Goal: Task Accomplishment & Management: Manage account settings

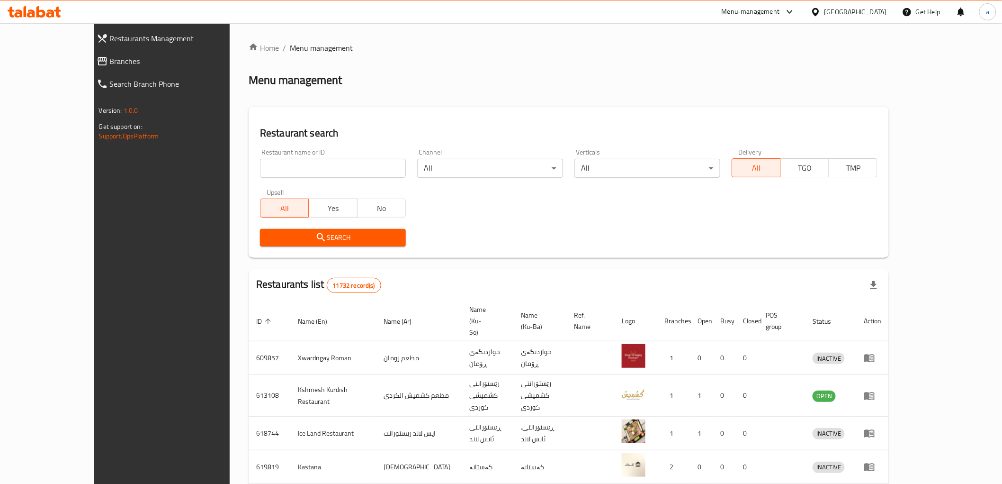
click at [296, 178] on div "Restaurant name or ID Restaurant name or ID" at bounding box center [332, 163] width 157 height 40
click at [293, 169] on input "search" at bounding box center [333, 168] width 146 height 19
paste input "628374"
type input "628374"
click button "Search" at bounding box center [333, 238] width 146 height 18
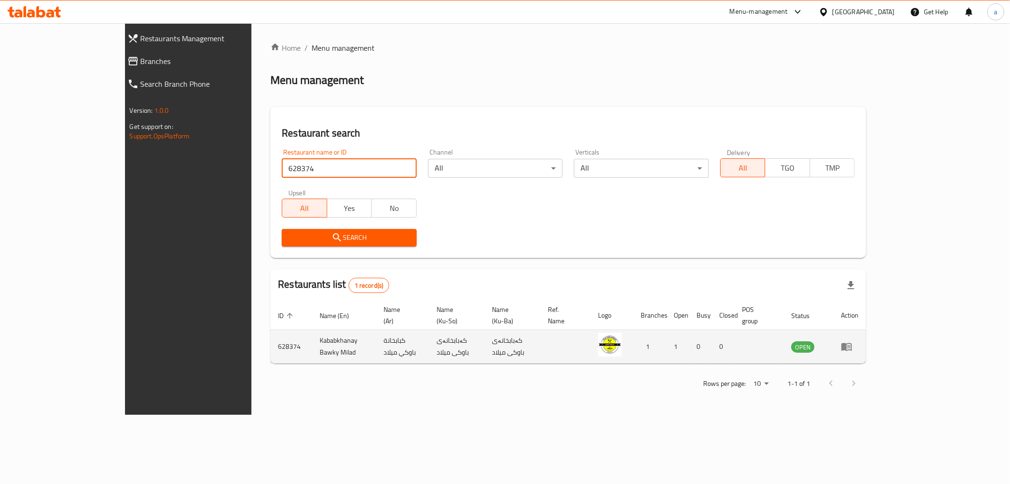
click at [852, 343] on icon "enhanced table" at bounding box center [847, 347] width 10 height 8
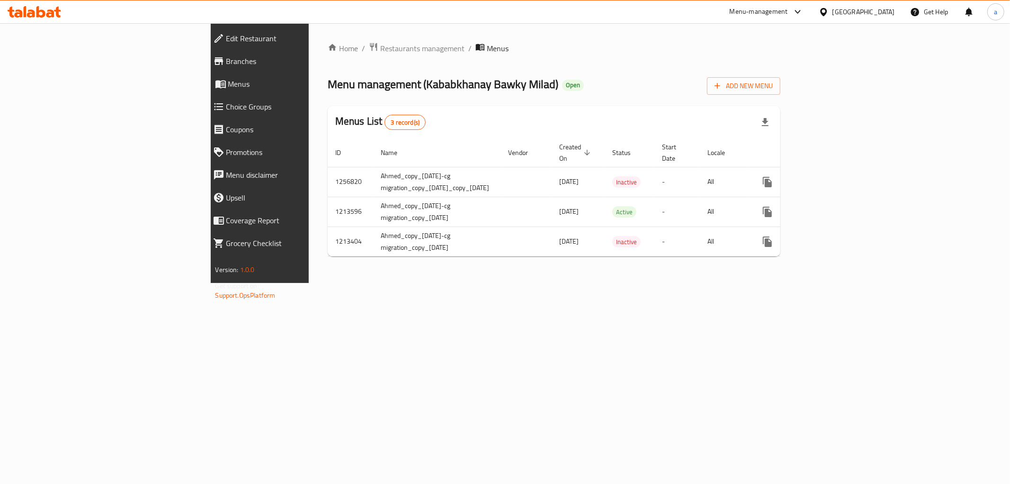
click at [206, 53] on link "Branches" at bounding box center [293, 61] width 174 height 23
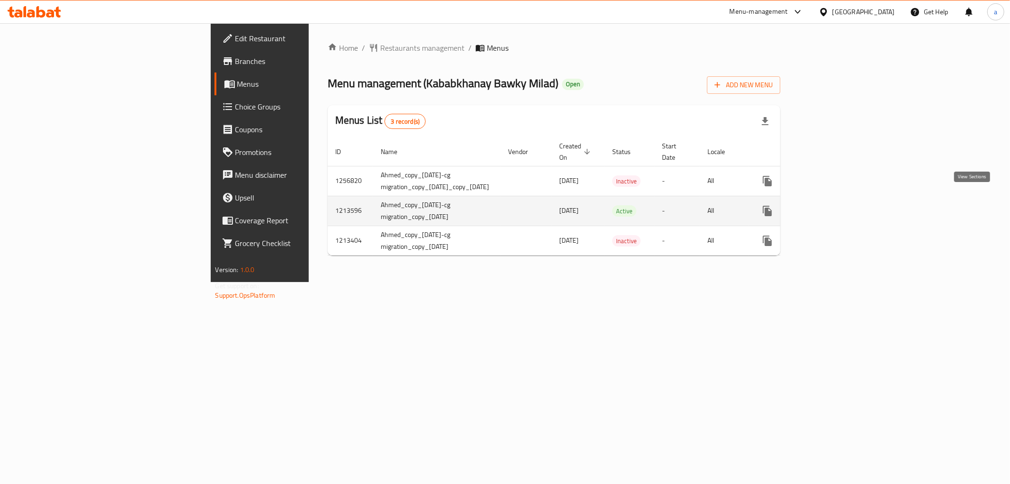
click at [842, 205] on icon "enhanced table" at bounding box center [835, 210] width 11 height 11
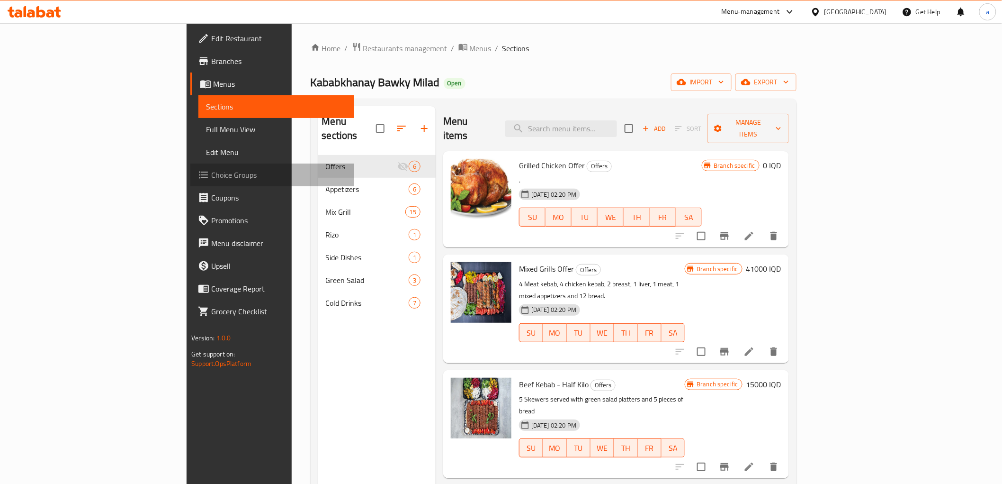
click at [211, 170] on span "Choice Groups" at bounding box center [278, 174] width 135 height 11
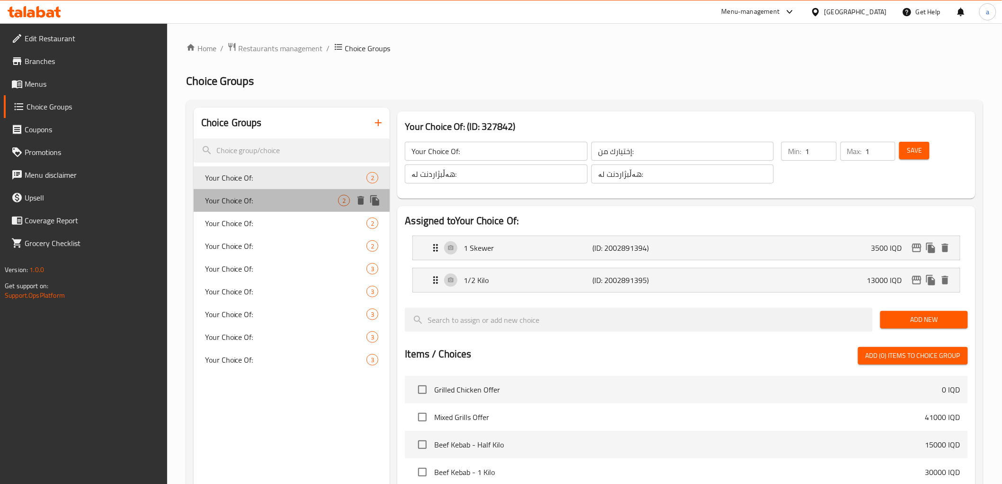
click at [257, 201] on span "Your Choice Of:" at bounding box center [272, 200] width 134 height 11
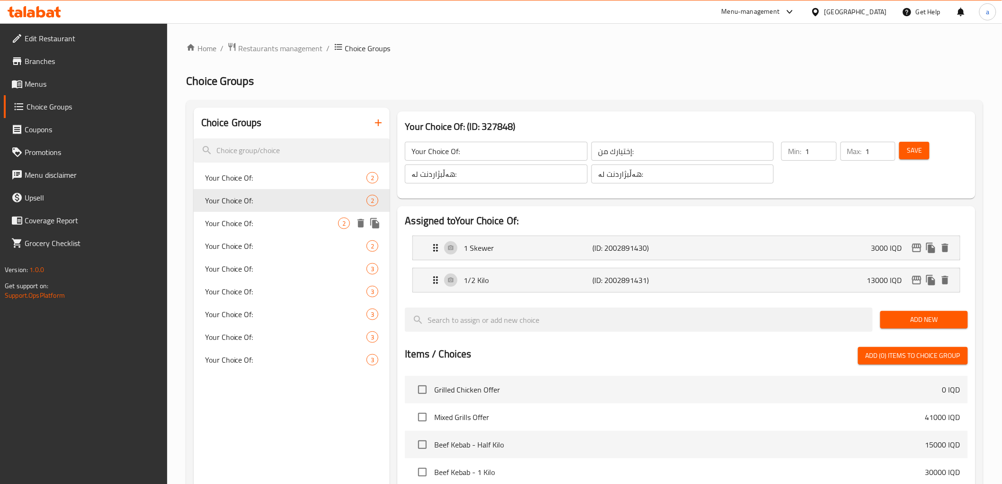
click at [267, 218] on span "Your Choice Of:" at bounding box center [272, 222] width 134 height 11
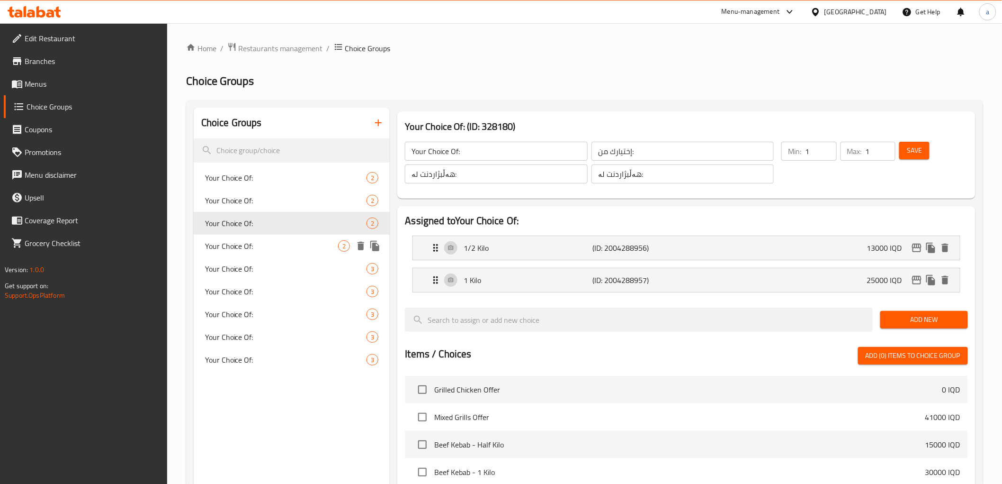
click at [267, 241] on span "Your Choice Of:" at bounding box center [272, 245] width 134 height 11
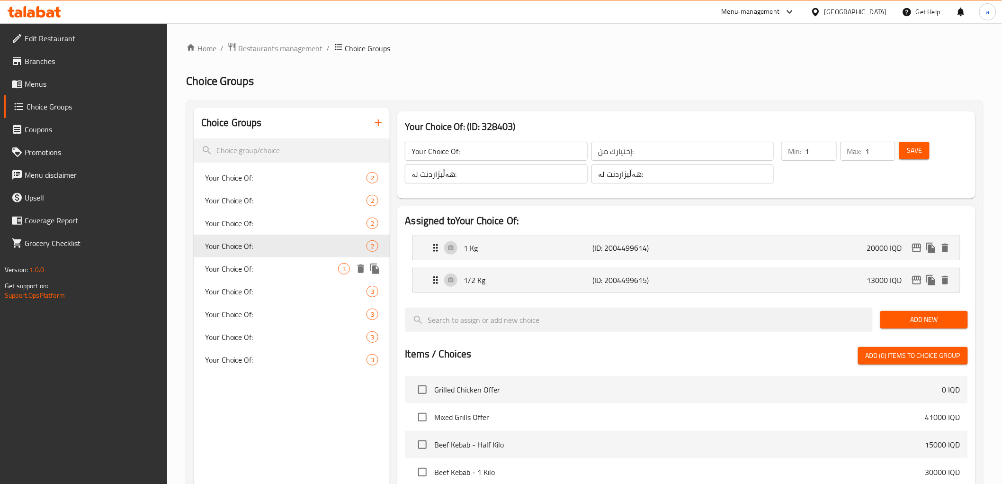
click at [259, 269] on span "Your Choice Of:" at bounding box center [272, 268] width 134 height 11
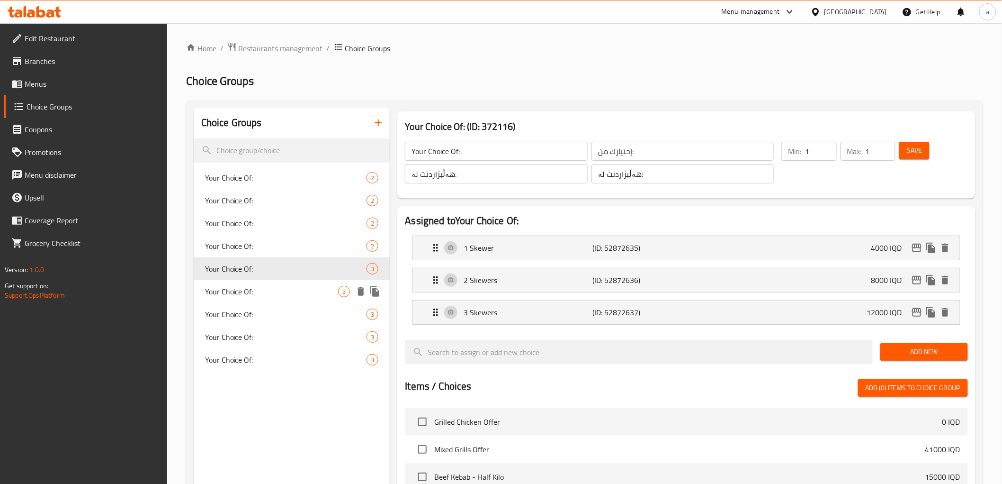
click at [258, 293] on span "Your Choice Of:" at bounding box center [272, 291] width 134 height 11
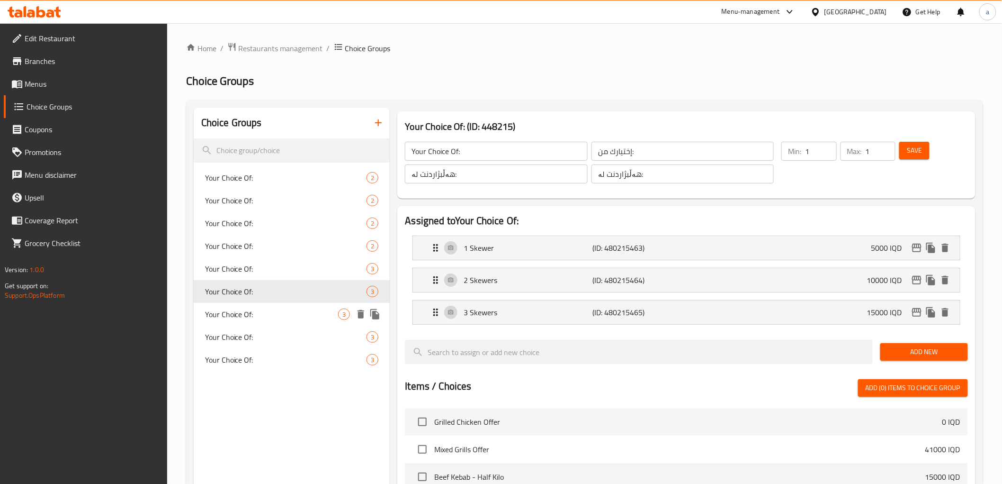
click at [257, 314] on span "Your Choice Of:" at bounding box center [272, 313] width 134 height 11
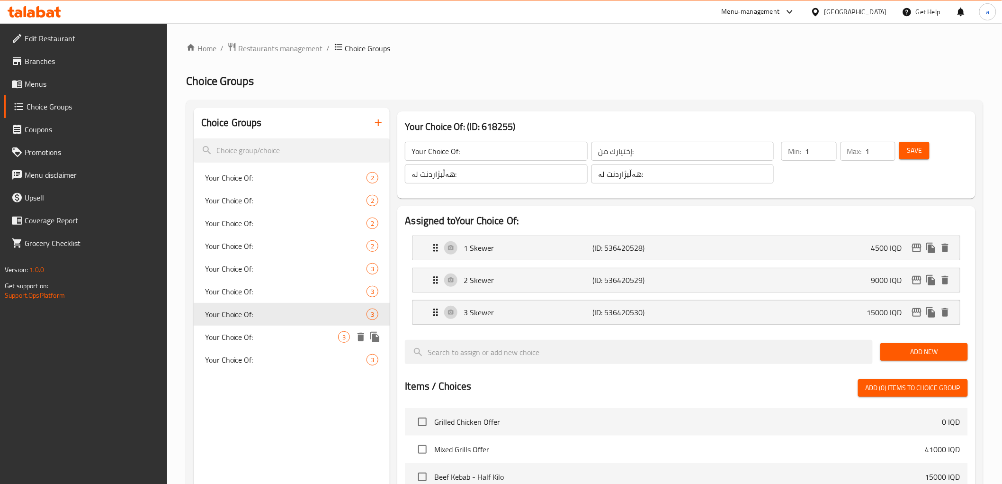
click at [255, 335] on span "Your Choice Of:" at bounding box center [272, 336] width 134 height 11
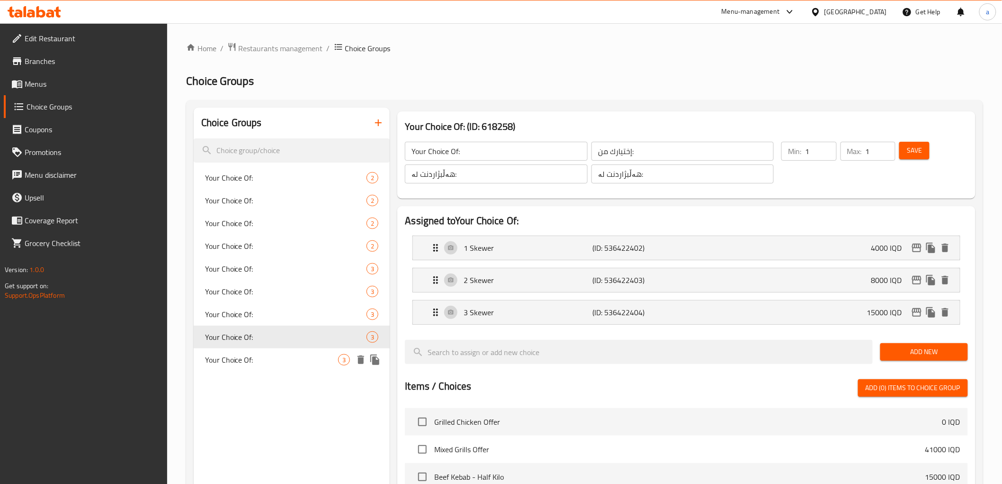
click at [255, 352] on div "Your Choice Of: 3" at bounding box center [292, 359] width 197 height 23
click at [253, 329] on div "Your Choice Of: 3" at bounding box center [292, 336] width 197 height 23
click at [253, 318] on span "Your Choice Of:" at bounding box center [272, 313] width 134 height 11
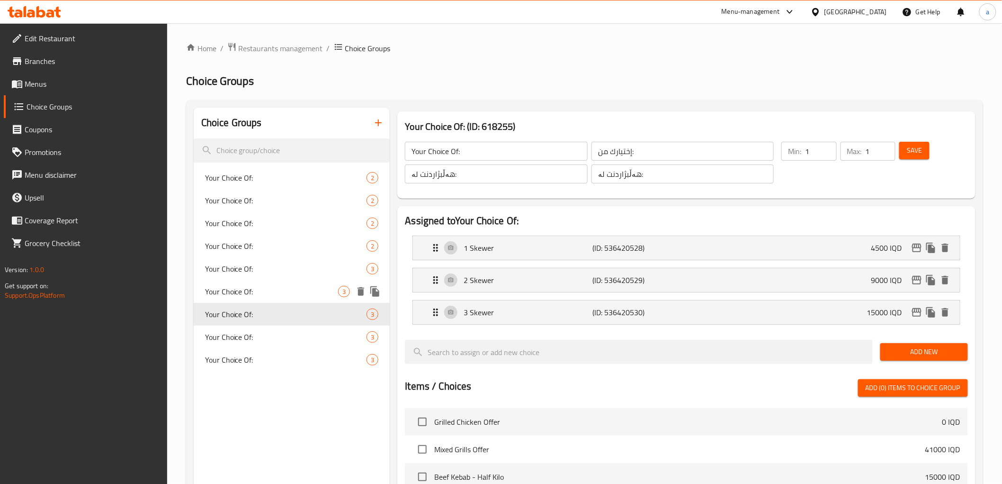
click at [253, 289] on span "Your Choice Of:" at bounding box center [272, 291] width 134 height 11
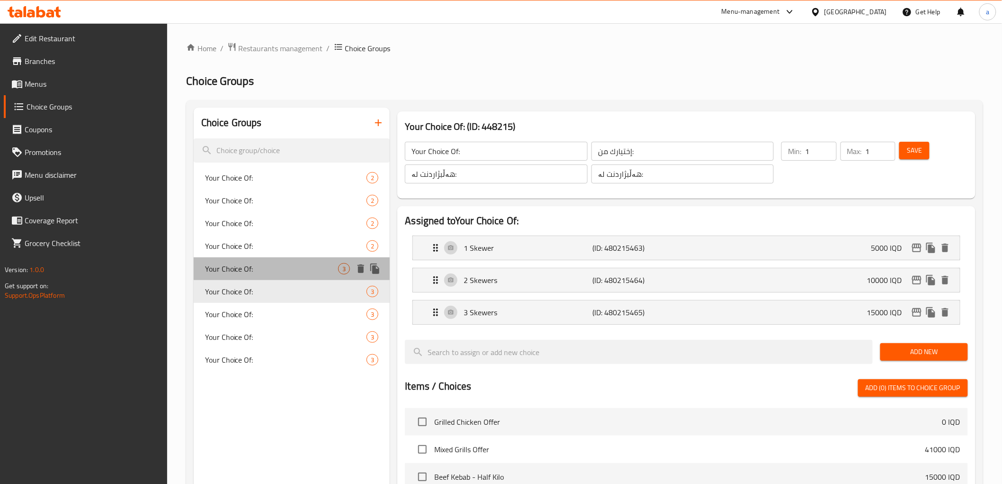
click at [254, 268] on span "Your Choice Of:" at bounding box center [272, 268] width 134 height 11
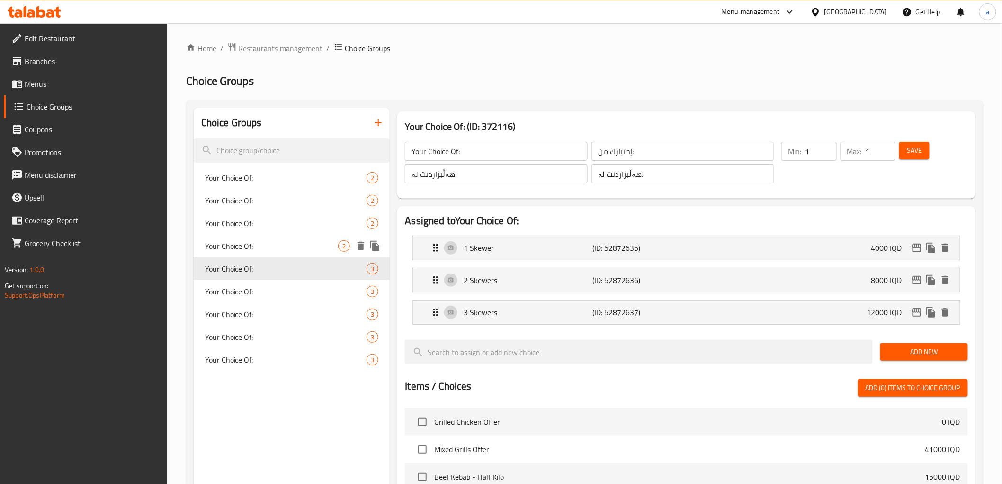
click at [253, 248] on span "Your Choice Of:" at bounding box center [272, 245] width 134 height 11
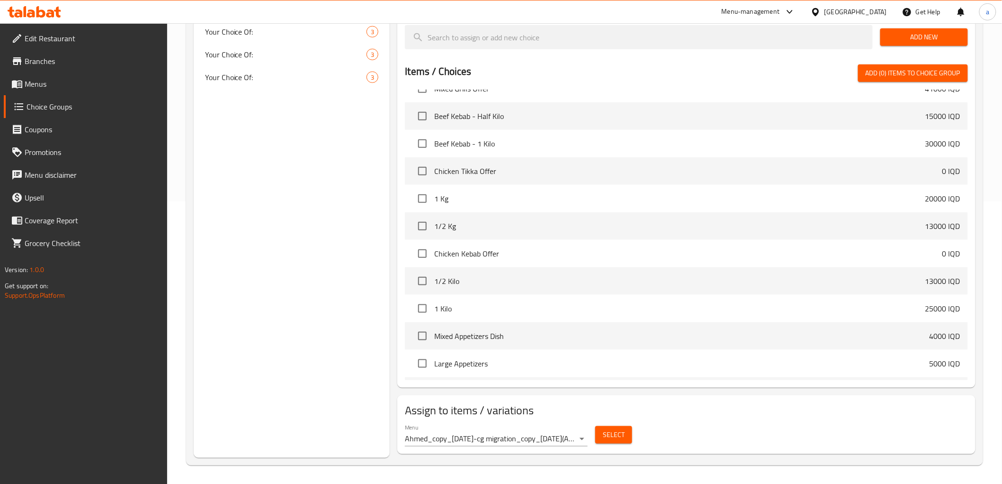
scroll to position [70, 0]
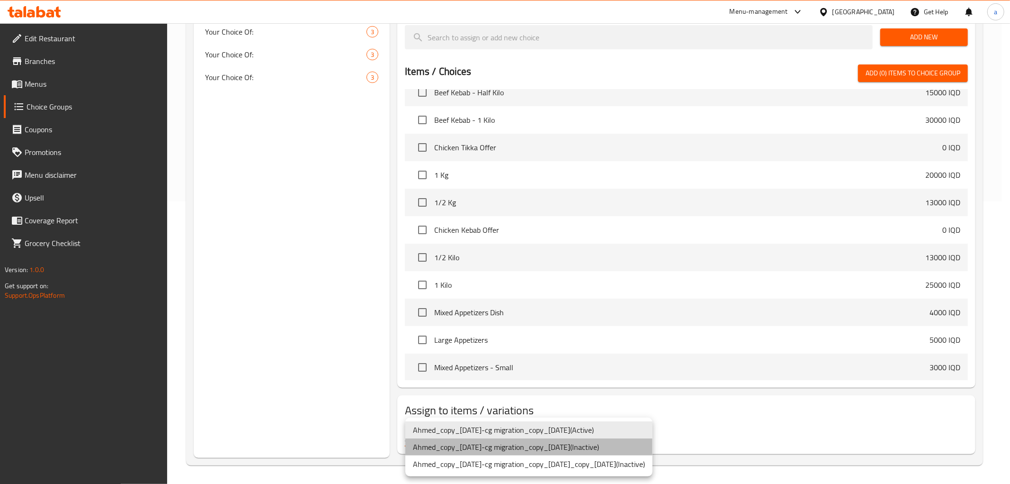
click at [475, 447] on li "Ahmed_copy_17/09/2023-cg migration_copy_20/12/2023 ( Inactive )" at bounding box center [528, 446] width 247 height 17
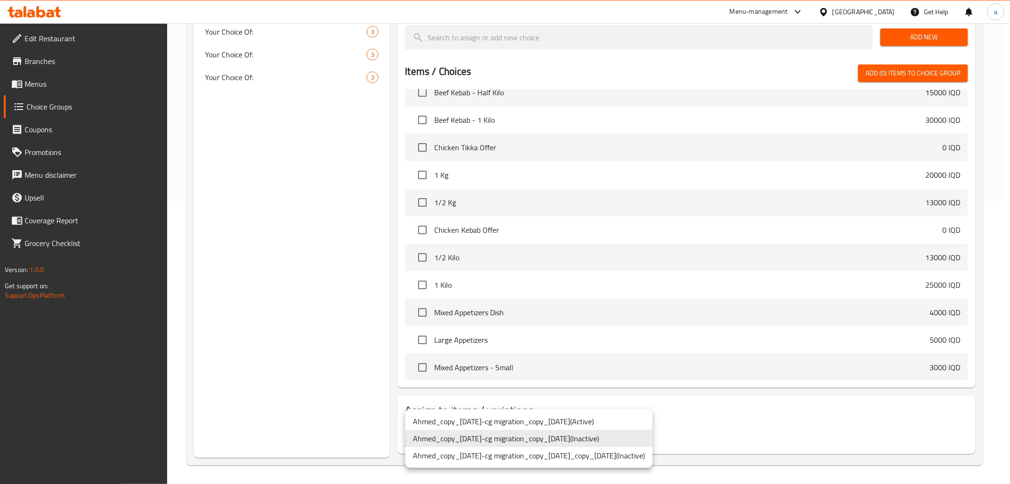
click at [535, 420] on li "Ahmed_copy_17/09/2023-cg migration_copy_21/12/2023 ( Active )" at bounding box center [528, 420] width 247 height 17
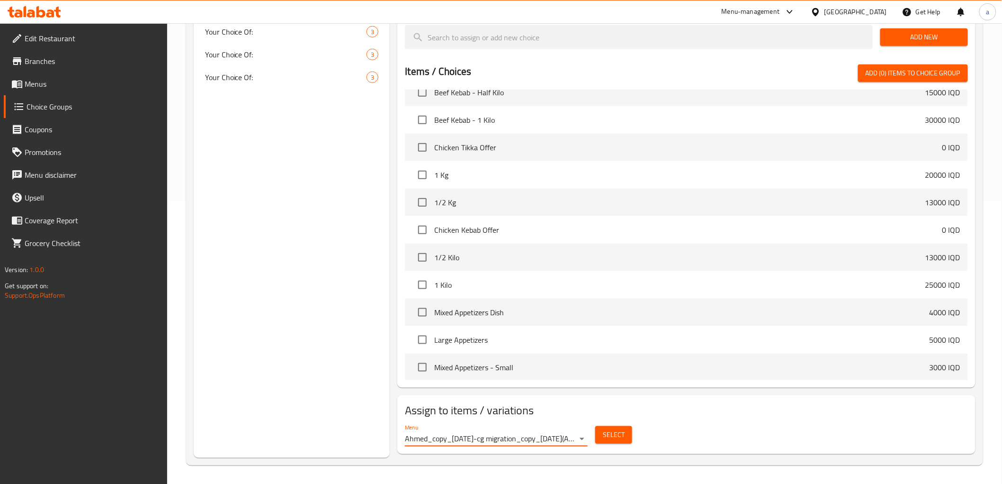
click at [632, 432] on div "Select" at bounding box center [613, 434] width 45 height 25
click at [616, 433] on span "Select" at bounding box center [614, 435] width 22 height 12
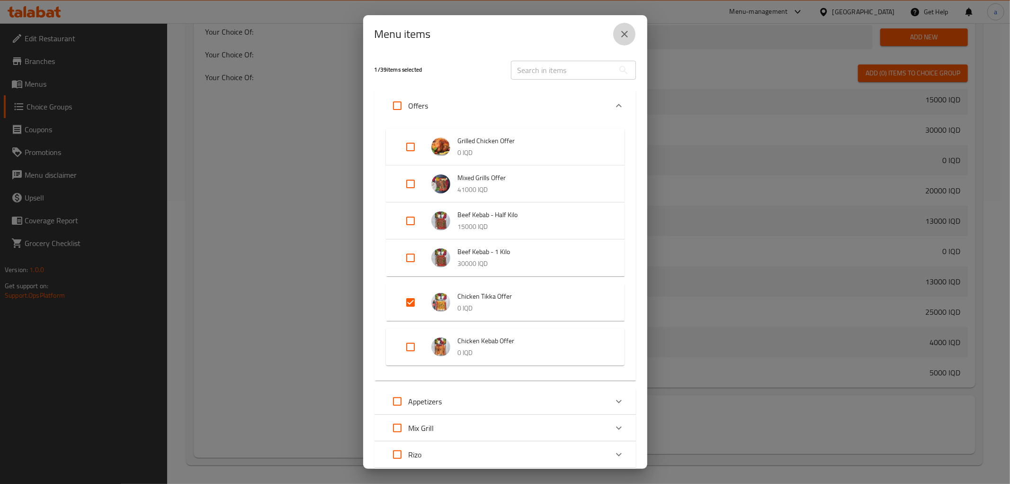
click at [618, 35] on button "close" at bounding box center [624, 34] width 23 height 23
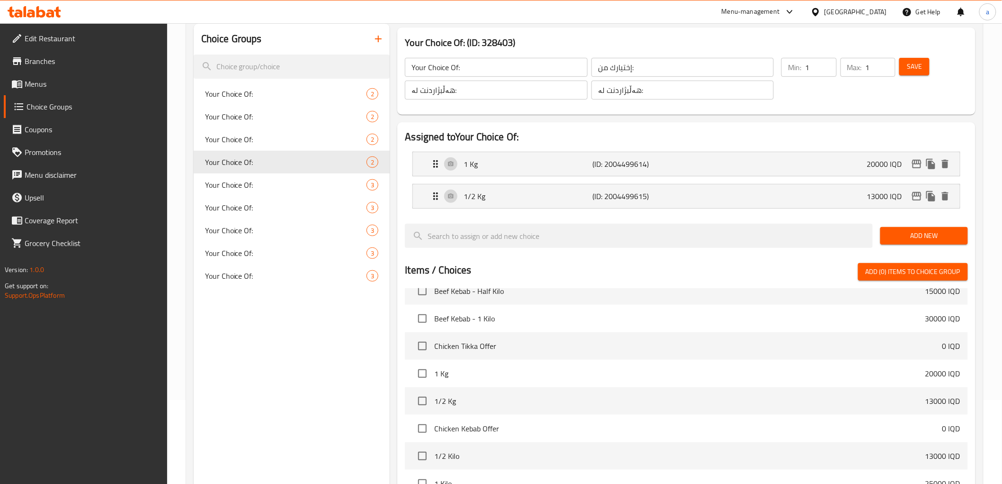
scroll to position [0, 0]
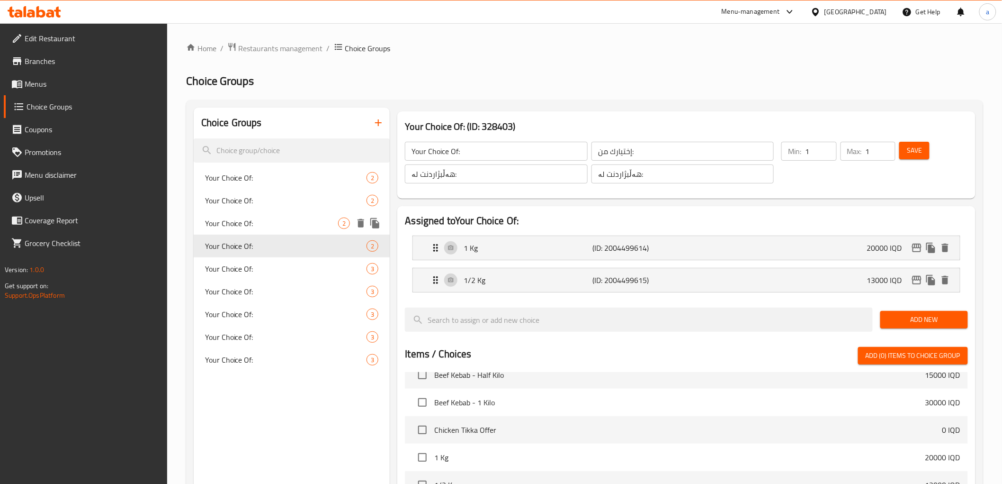
click at [264, 219] on span "Your Choice Of:" at bounding box center [272, 222] width 134 height 11
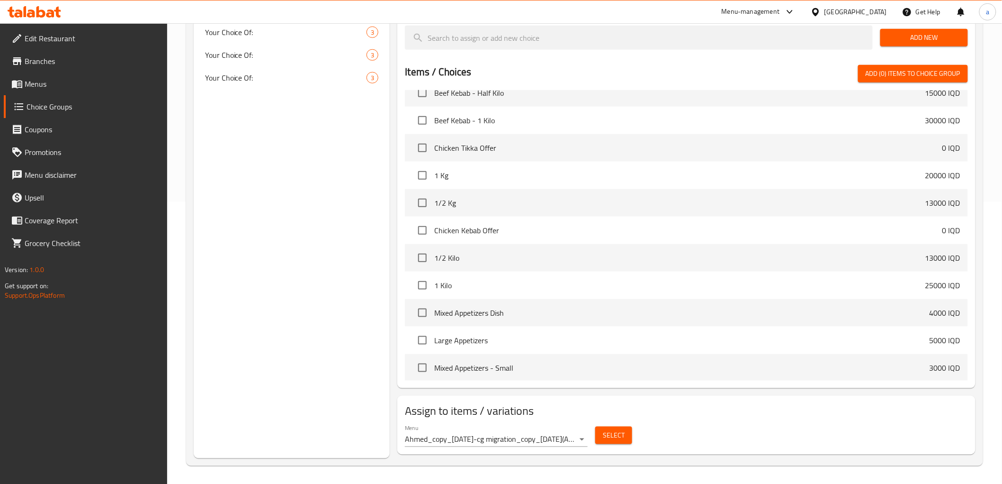
scroll to position [282, 0]
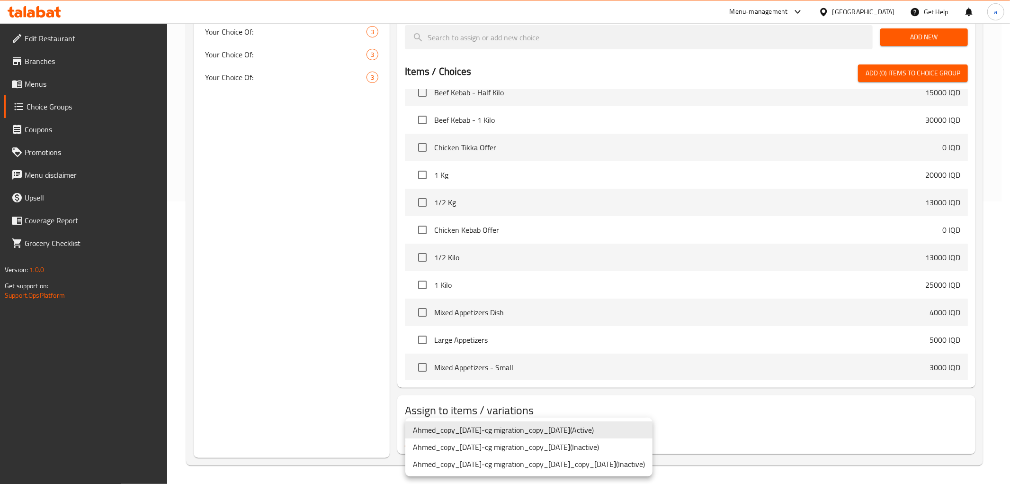
click at [556, 429] on li "Ahmed_copy_17/09/2023-cg migration_copy_21/12/2023 ( Active )" at bounding box center [528, 429] width 247 height 17
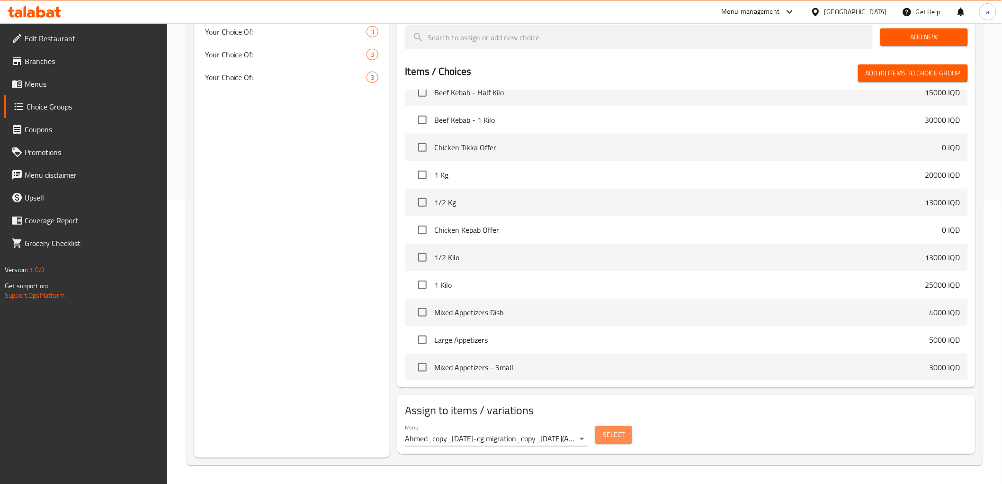
click at [617, 432] on span "Select" at bounding box center [614, 435] width 22 height 12
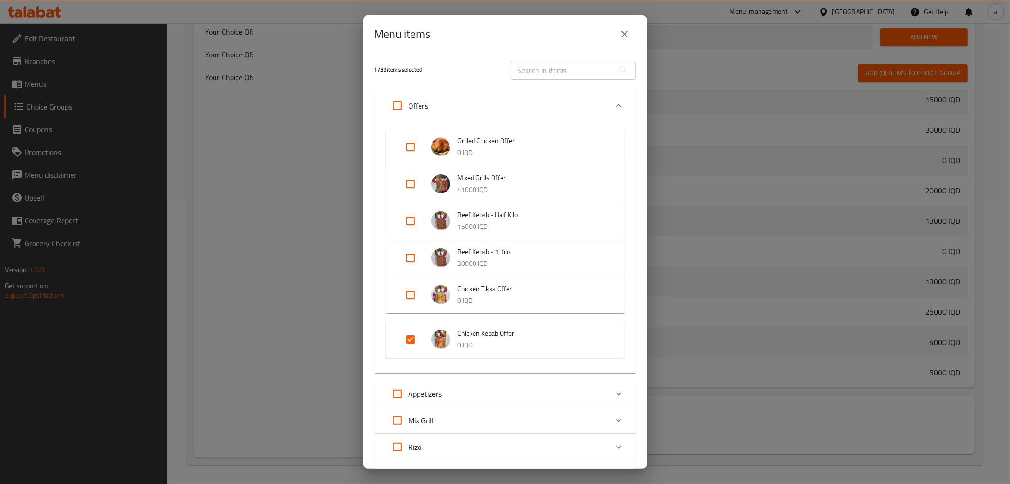
click at [630, 27] on button "close" at bounding box center [624, 34] width 23 height 23
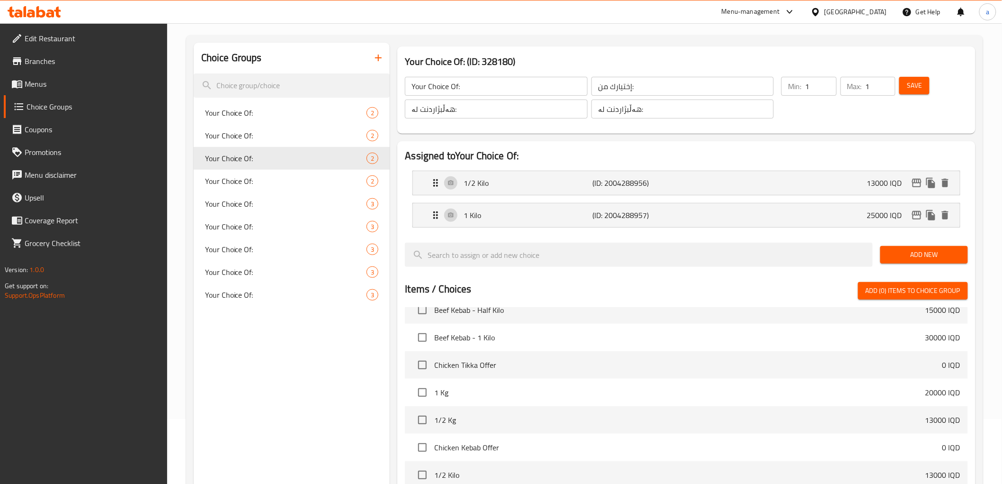
scroll to position [2, 0]
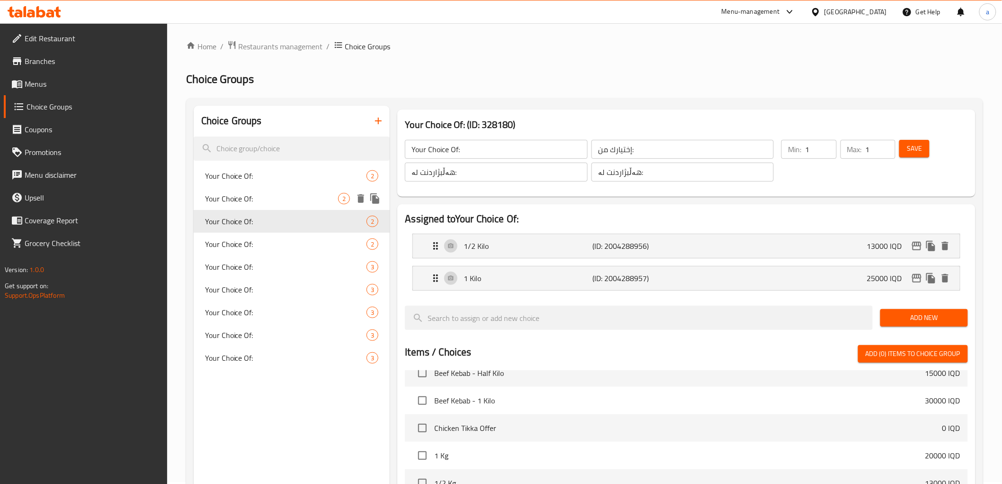
click at [292, 193] on span "Your Choice Of:" at bounding box center [272, 198] width 134 height 11
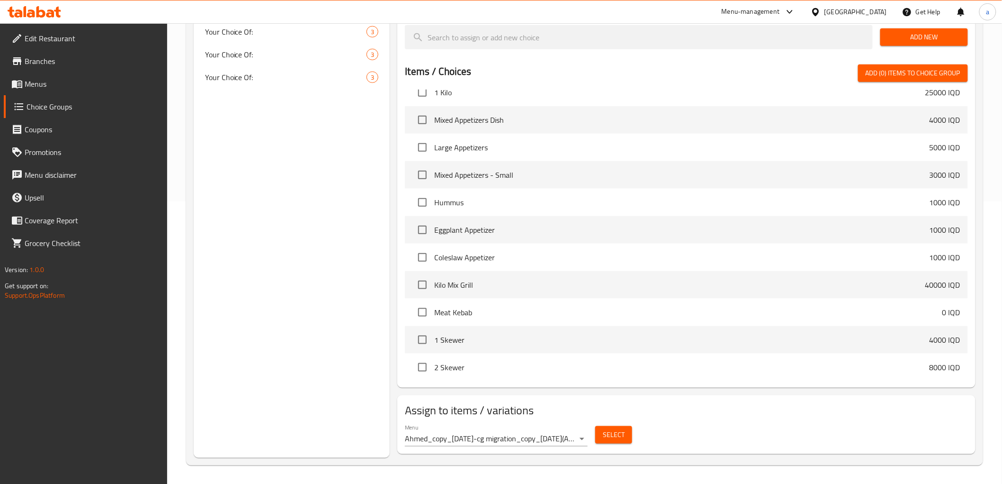
scroll to position [351, 0]
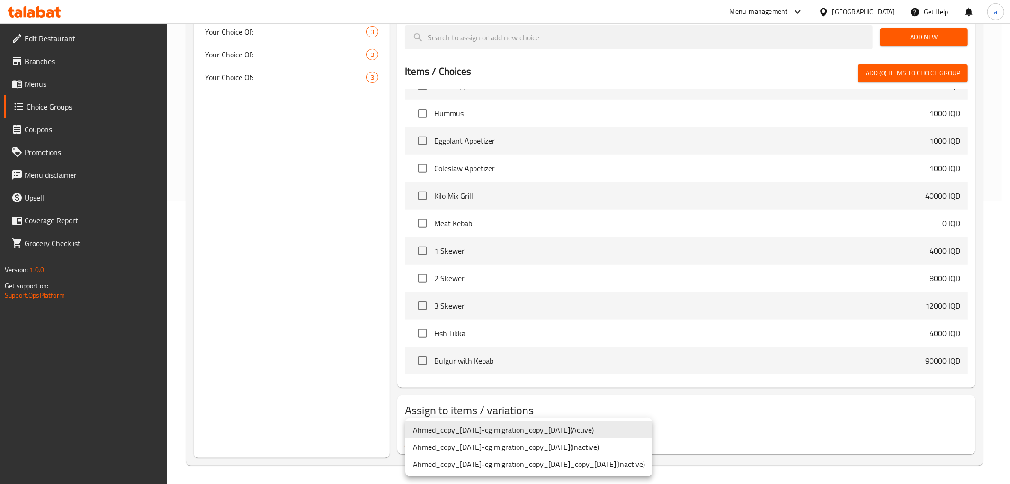
click at [571, 431] on li "Ahmed_copy_17/09/2023-cg migration_copy_21/12/2023 ( Active )" at bounding box center [528, 429] width 247 height 17
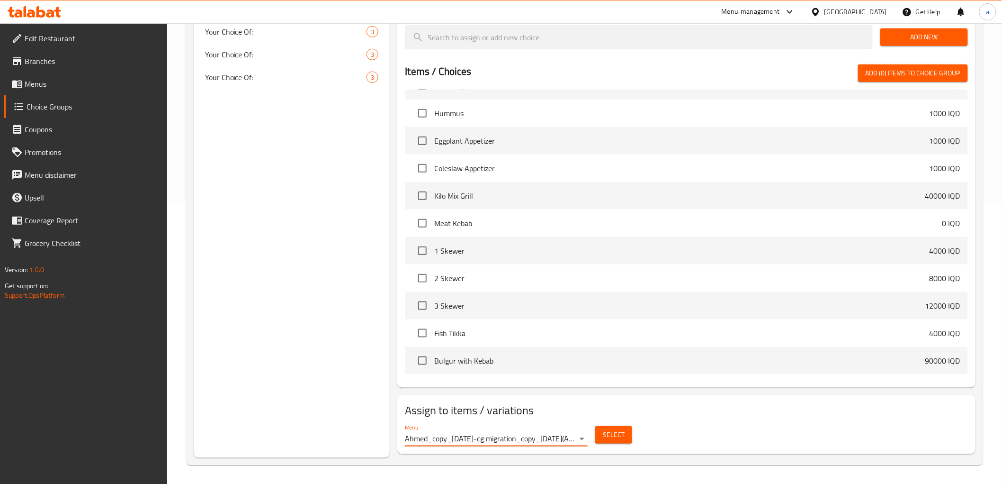
click at [611, 433] on span "Select" at bounding box center [614, 435] width 22 height 12
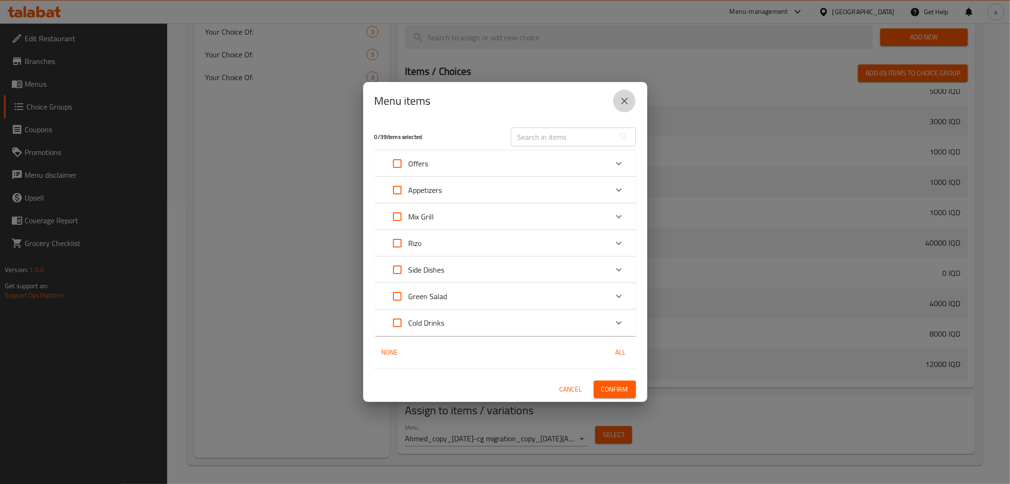
click at [631, 99] on button "close" at bounding box center [624, 101] width 23 height 23
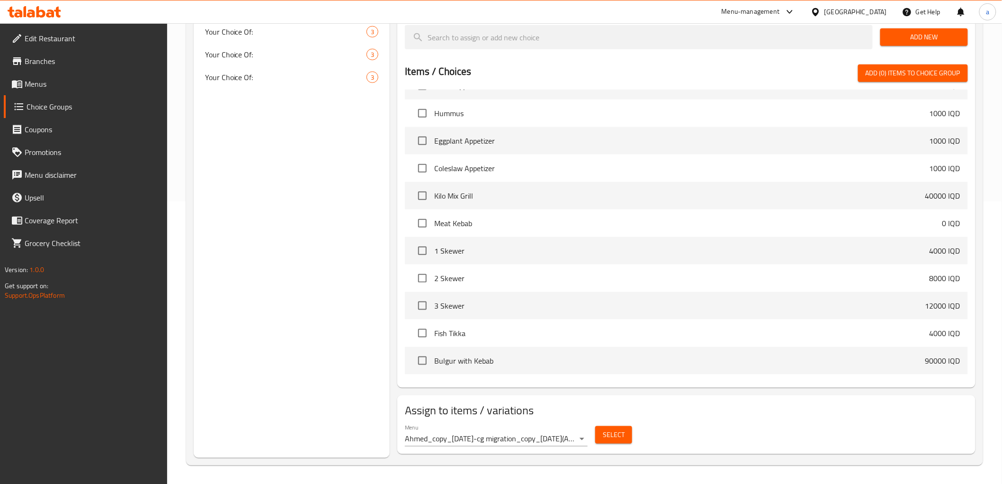
scroll to position [72, 0]
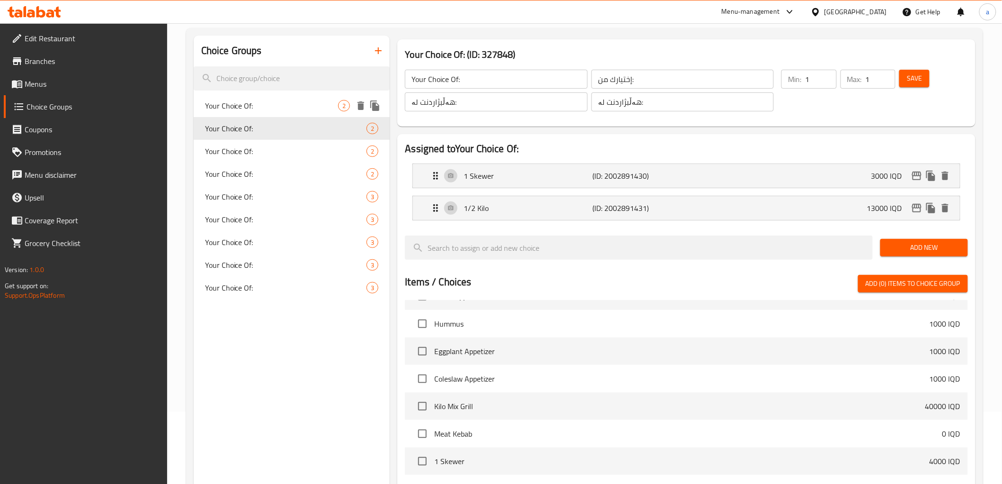
click at [314, 100] on span "Your Choice Of:" at bounding box center [272, 105] width 134 height 11
type input "Your Choice Of:"
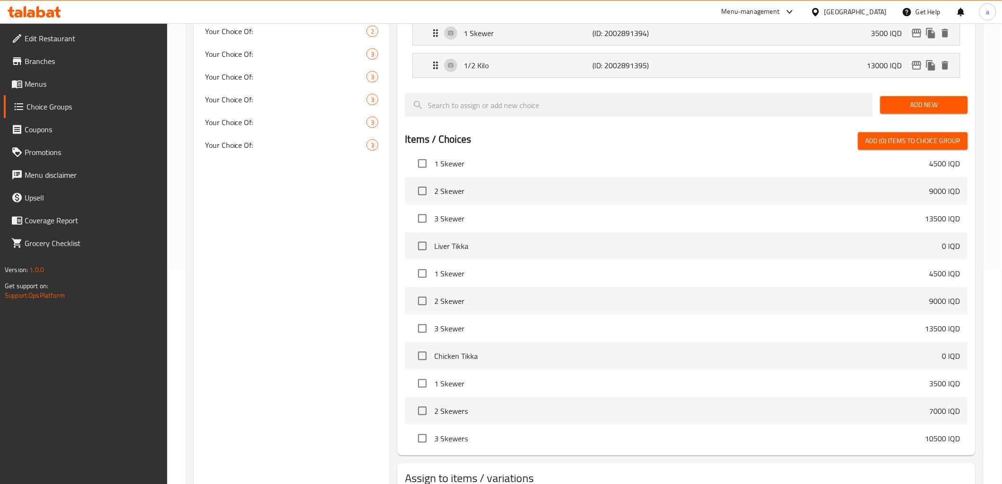
scroll to position [282, 0]
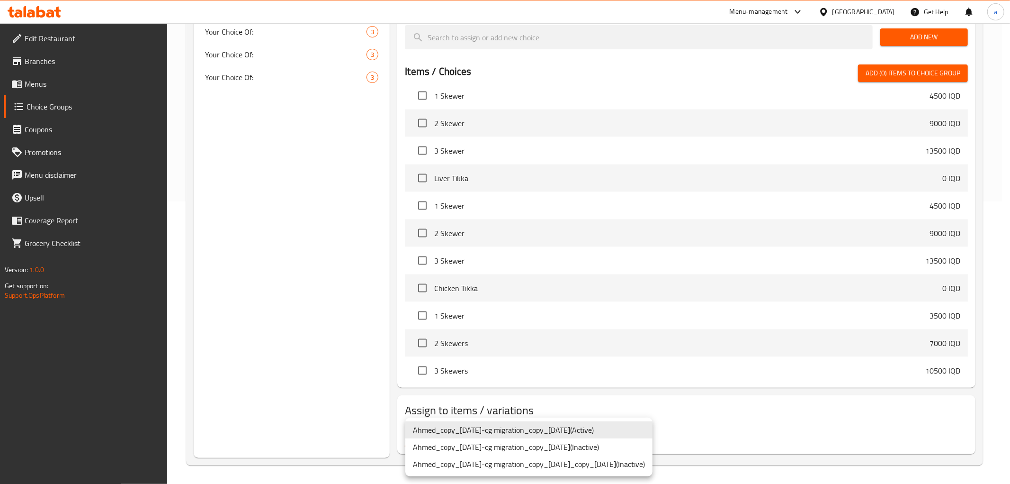
click at [597, 424] on li "Ahmed_copy_17/09/2023-cg migration_copy_21/12/2023 ( Active )" at bounding box center [528, 429] width 247 height 17
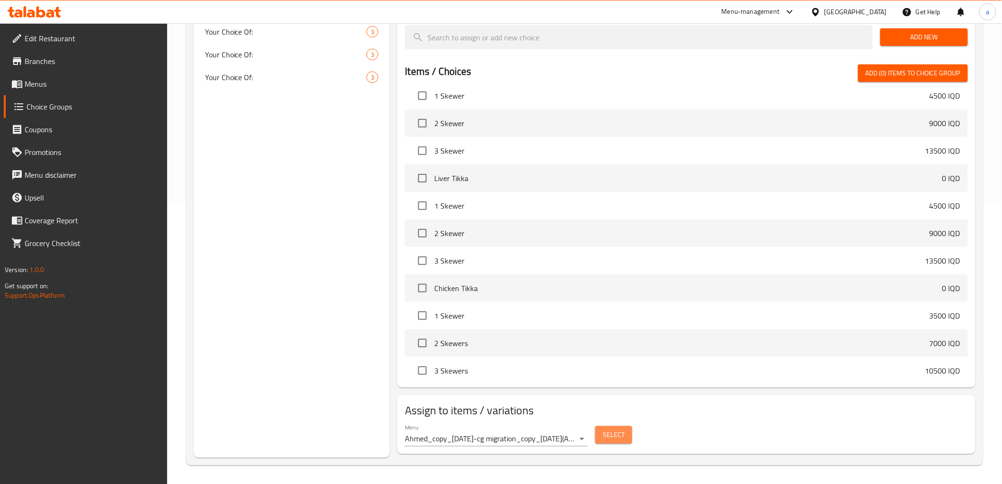
click at [617, 432] on span "Select" at bounding box center [614, 435] width 22 height 12
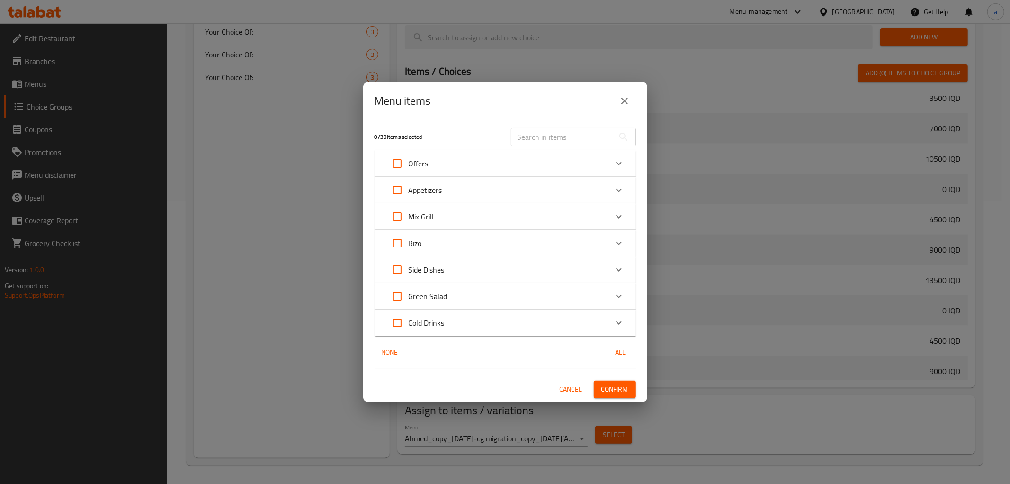
click at [624, 105] on icon "close" at bounding box center [624, 100] width 11 height 11
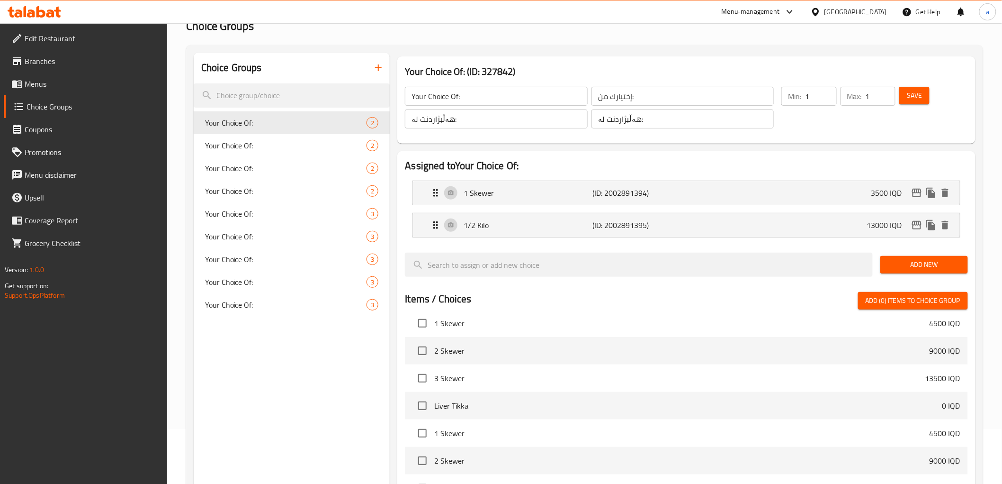
scroll to position [0, 0]
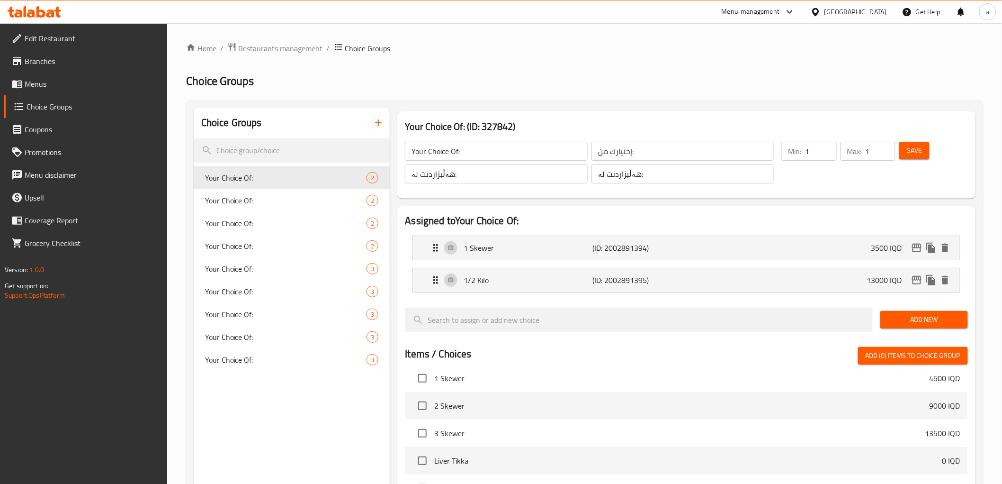
click at [41, 84] on span "Menus" at bounding box center [92, 83] width 135 height 11
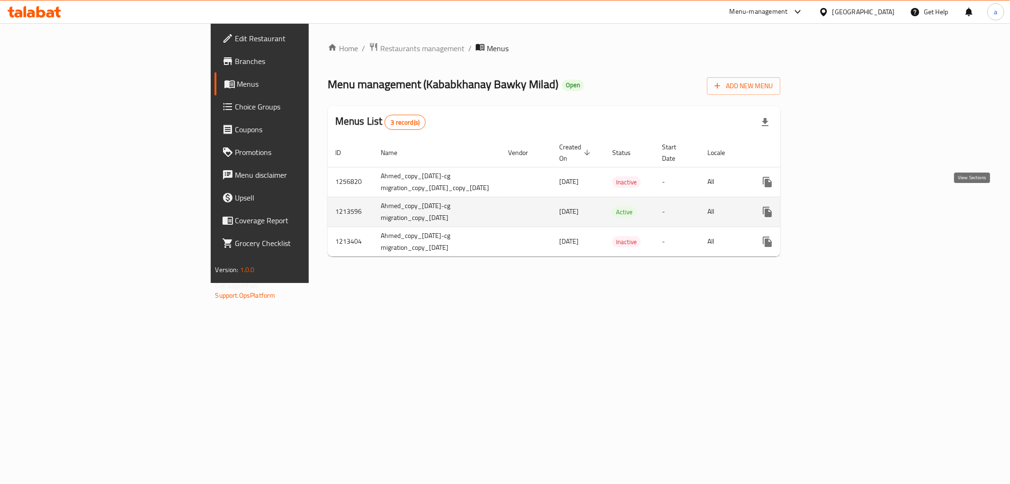
click at [847, 200] on link "enhanced table" at bounding box center [835, 211] width 23 height 23
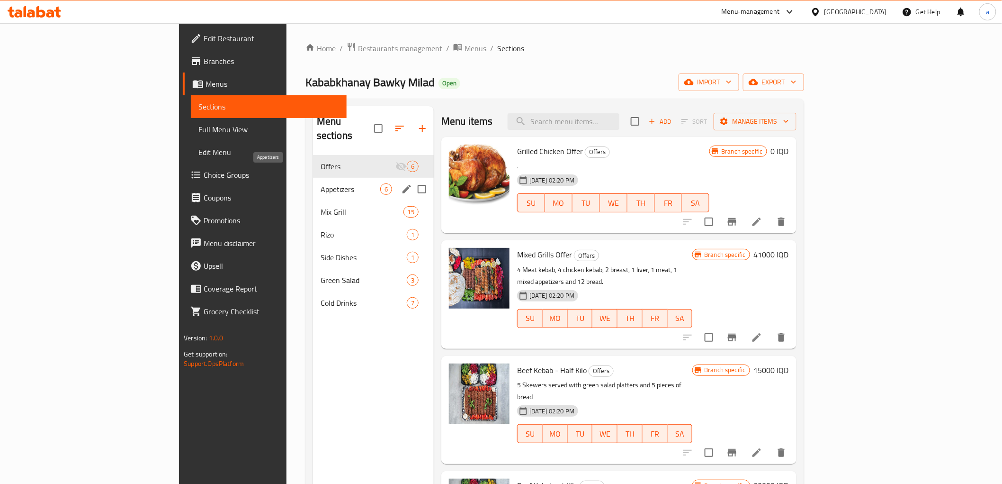
click at [321, 183] on span "Appetizers" at bounding box center [351, 188] width 60 height 11
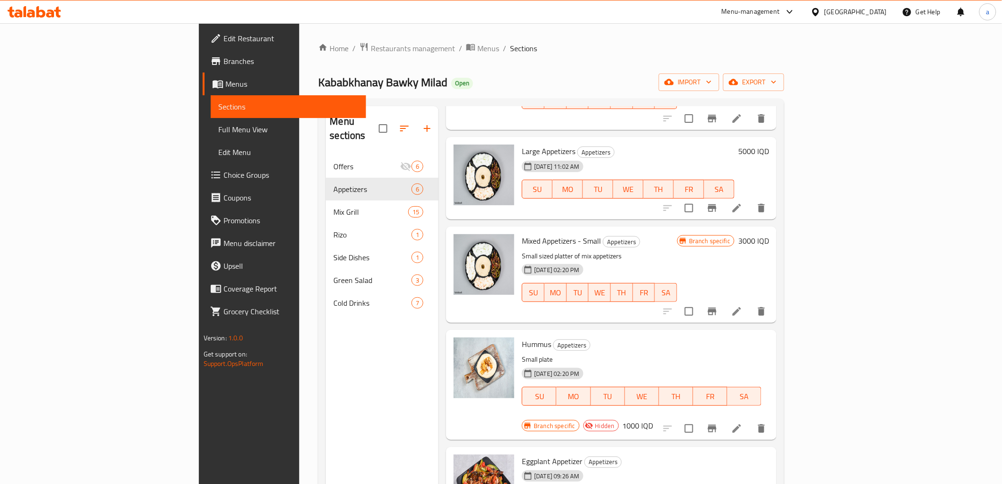
click at [225, 79] on span "Menus" at bounding box center [291, 83] width 133 height 11
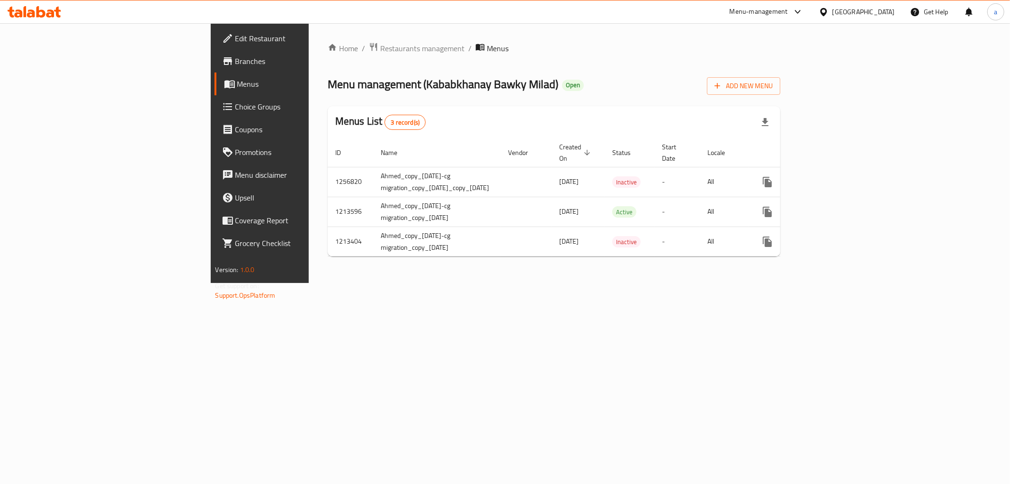
click at [563, 283] on div "Home / Restaurants management / Menus Menu management ( Kababkhanay Bawky Milad…" at bounding box center [554, 153] width 491 height 260
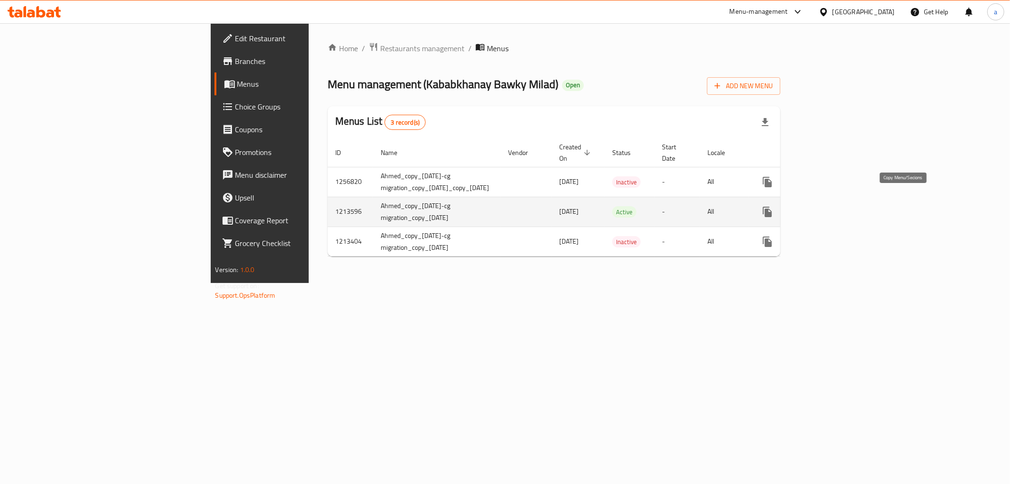
click at [779, 200] on button "more" at bounding box center [767, 211] width 23 height 23
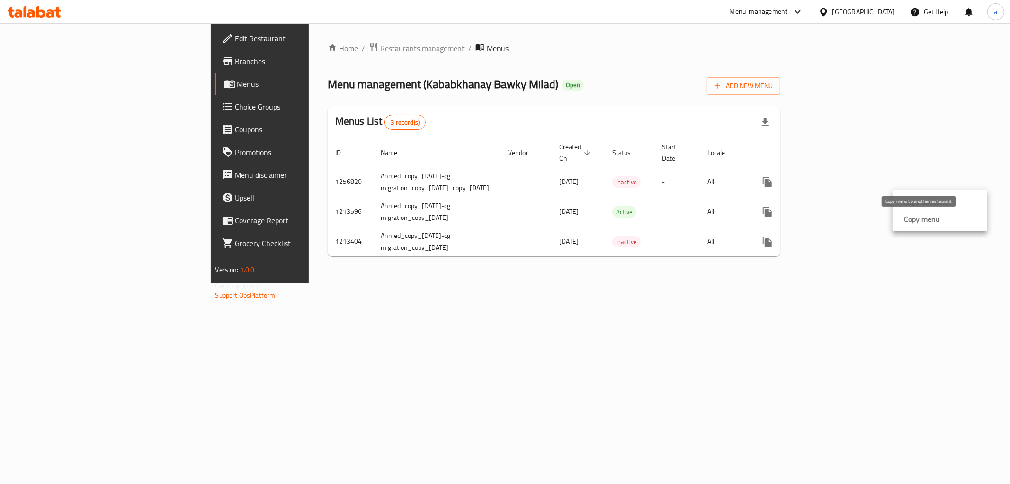
click at [933, 216] on strong "Copy menu" at bounding box center [922, 218] width 36 height 11
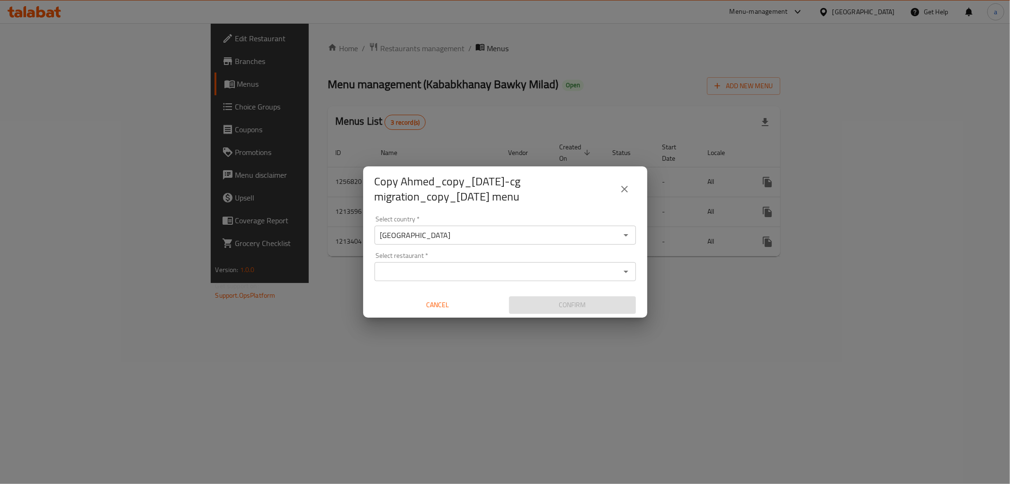
click at [390, 278] on div "Select restaurant *" at bounding box center [505, 271] width 261 height 19
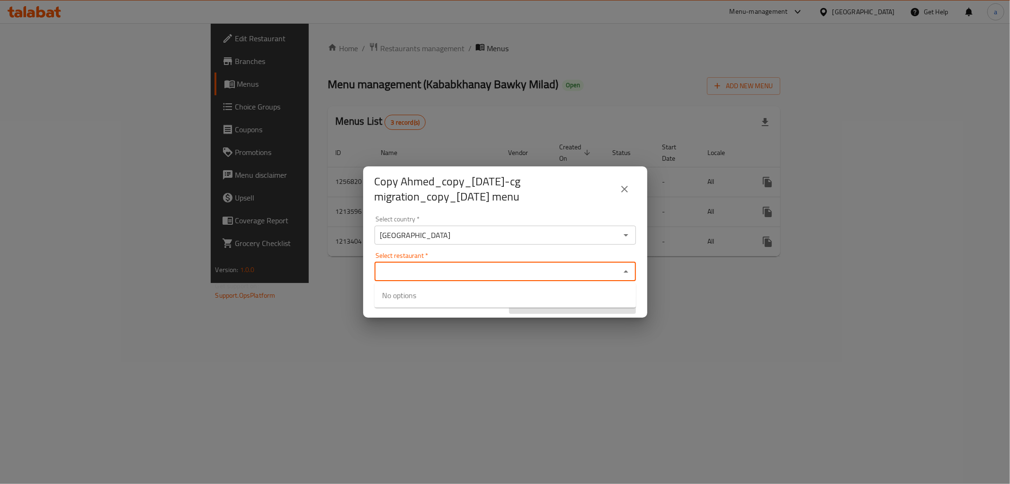
click at [456, 272] on input "Select restaurant   *" at bounding box center [497, 271] width 240 height 13
paste input "628374"
click at [467, 216] on div "Select country   * Iraq Select country *" at bounding box center [505, 229] width 261 height 29
type input "628374"
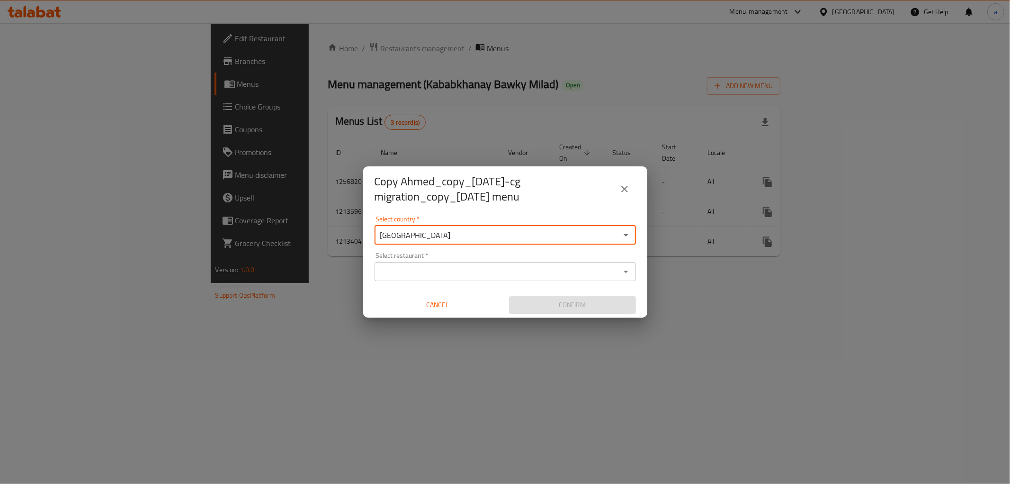
click at [426, 272] on input "Select restaurant   *" at bounding box center [497, 271] width 240 height 13
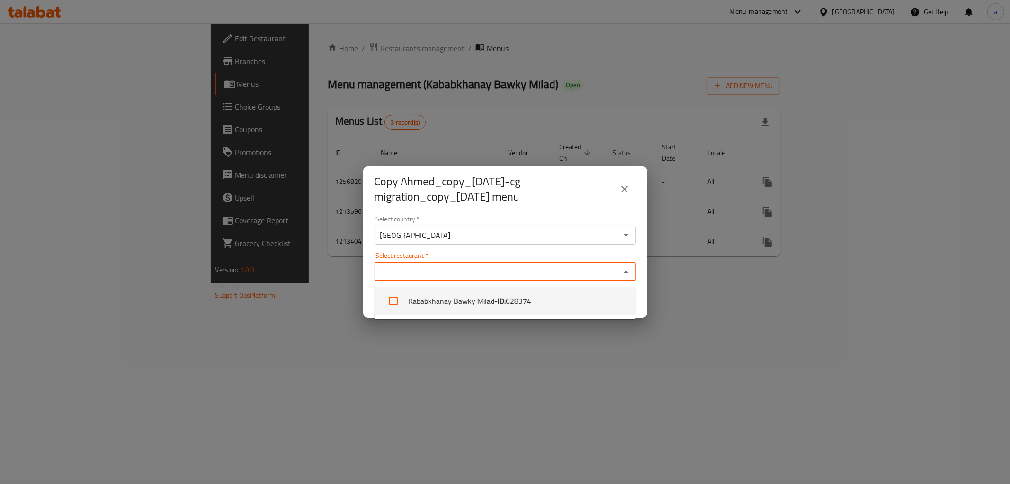
click at [435, 304] on li "Kababkhanay Bawky Milad - ID: 628374" at bounding box center [505, 301] width 261 height 28
checkbox input "true"
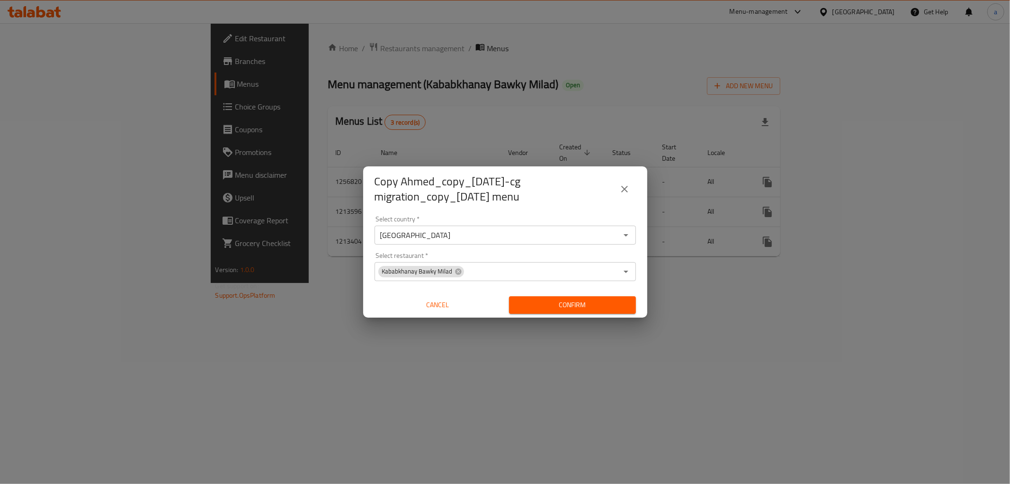
click at [552, 389] on div "Copy Ahmed_copy_17/09/2023-cg migration_copy_21/12/2023 menu Select country   *…" at bounding box center [505, 242] width 1010 height 484
click at [569, 304] on span "Confirm" at bounding box center [573, 305] width 112 height 12
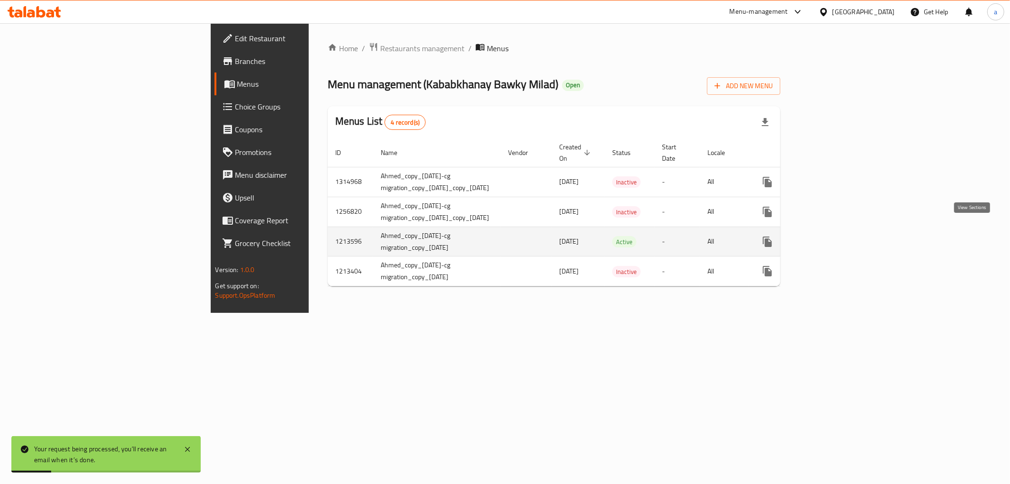
click at [847, 230] on link "enhanced table" at bounding box center [835, 241] width 23 height 23
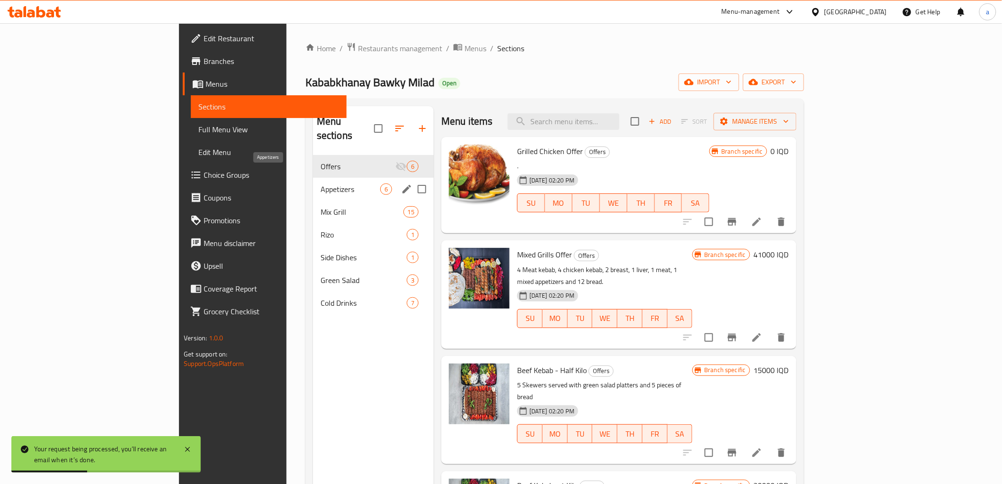
click at [321, 183] on span "Appetizers" at bounding box center [351, 188] width 60 height 11
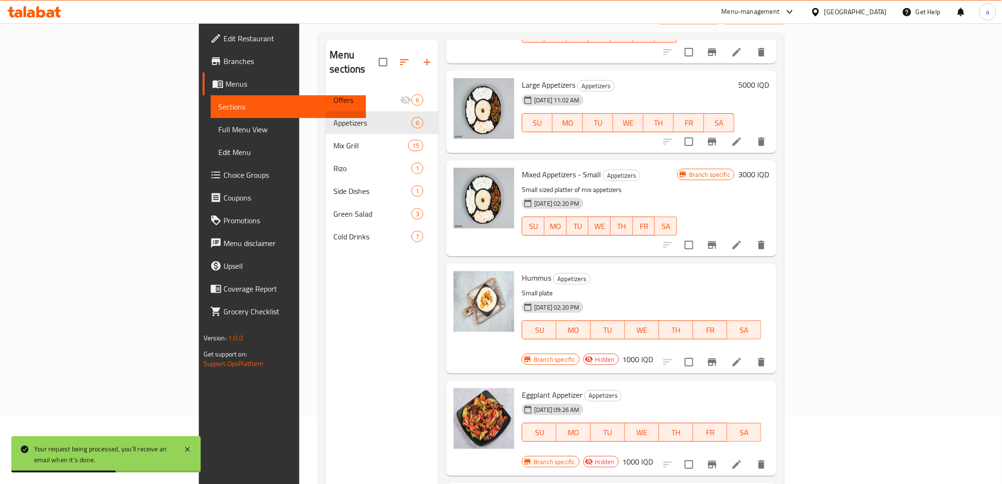
scroll to position [133, 0]
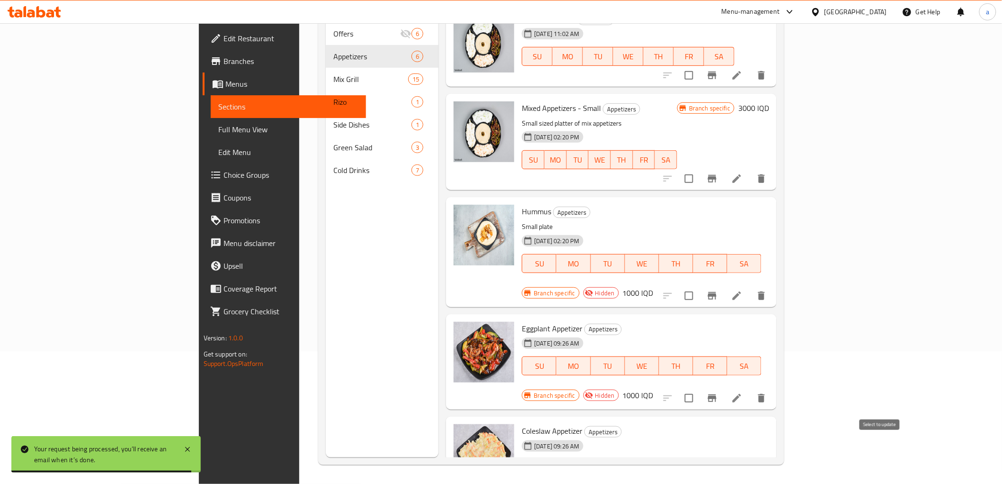
checkbox input "true"
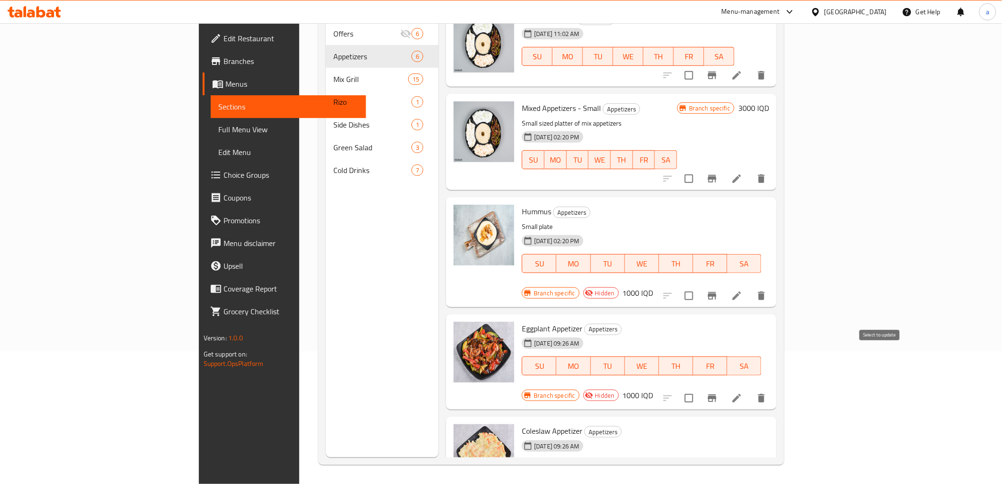
click at [699, 388] on input "checkbox" at bounding box center [689, 398] width 20 height 20
checkbox input "true"
click at [699, 286] on input "checkbox" at bounding box center [689, 296] width 20 height 20
checkbox input "true"
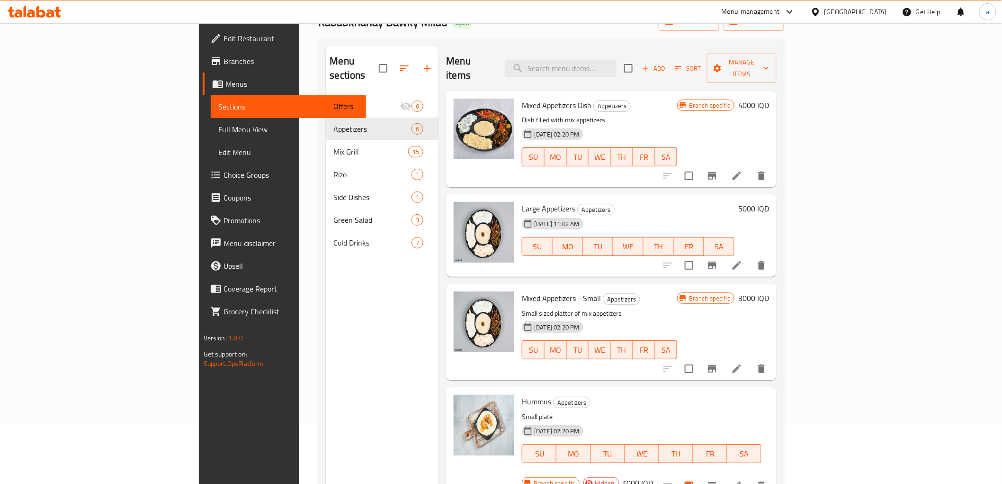
scroll to position [0, 0]
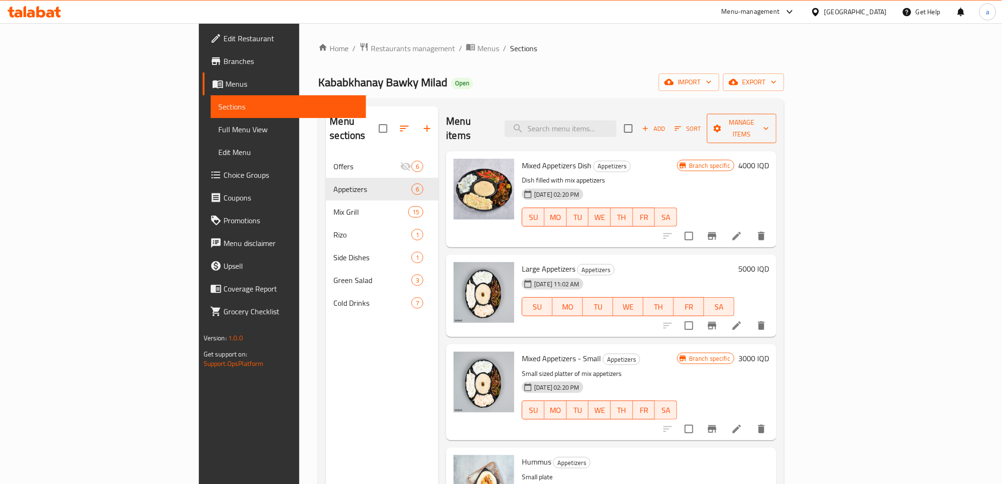
click at [769, 118] on span "Manage items" at bounding box center [742, 128] width 54 height 24
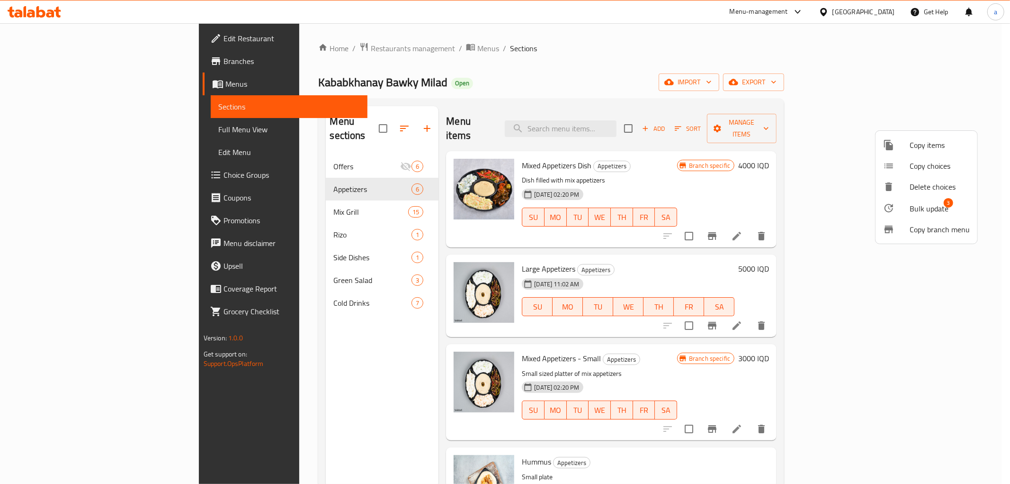
click at [926, 207] on span "Bulk update" at bounding box center [929, 208] width 39 height 11
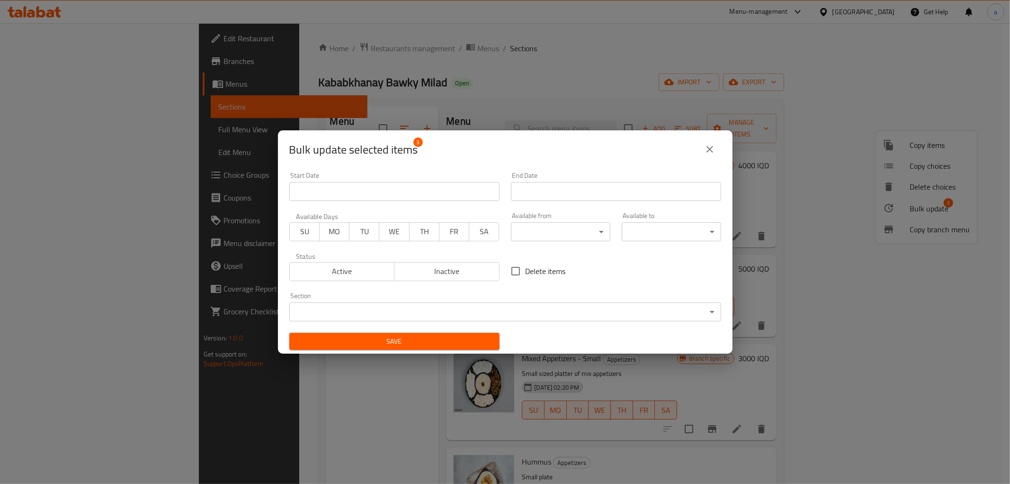
click at [510, 272] on input "Delete items" at bounding box center [516, 271] width 20 height 20
checkbox input "true"
click at [710, 150] on icon "close" at bounding box center [709, 148] width 11 height 11
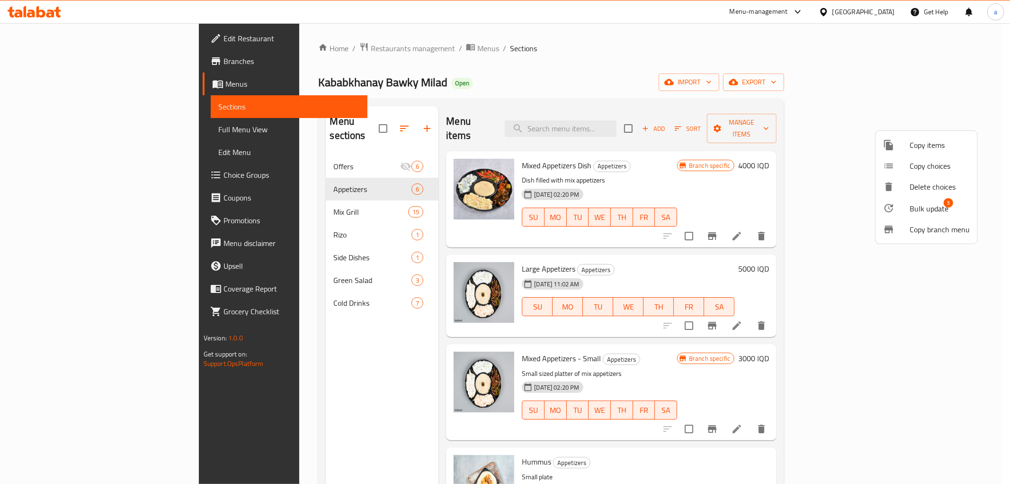
click at [761, 80] on div at bounding box center [505, 242] width 1010 height 484
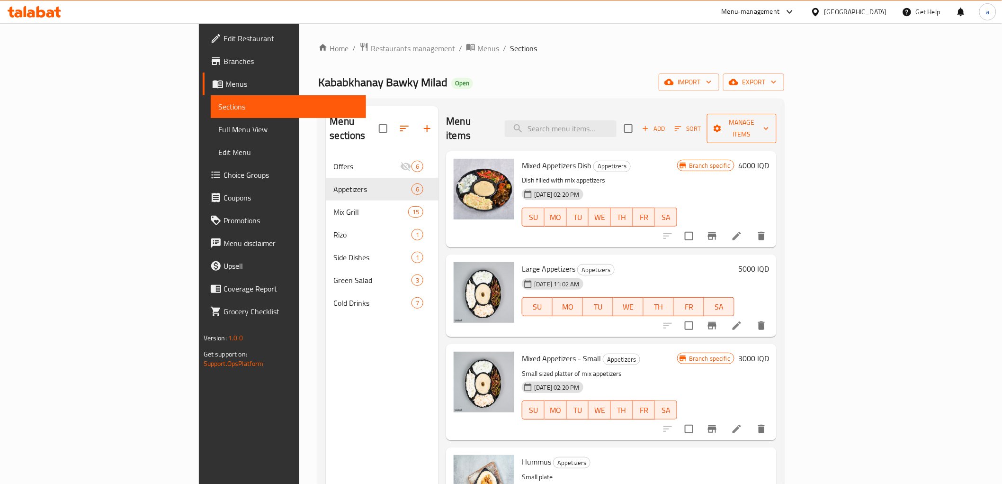
click at [769, 117] on span "Manage items" at bounding box center [742, 128] width 54 height 24
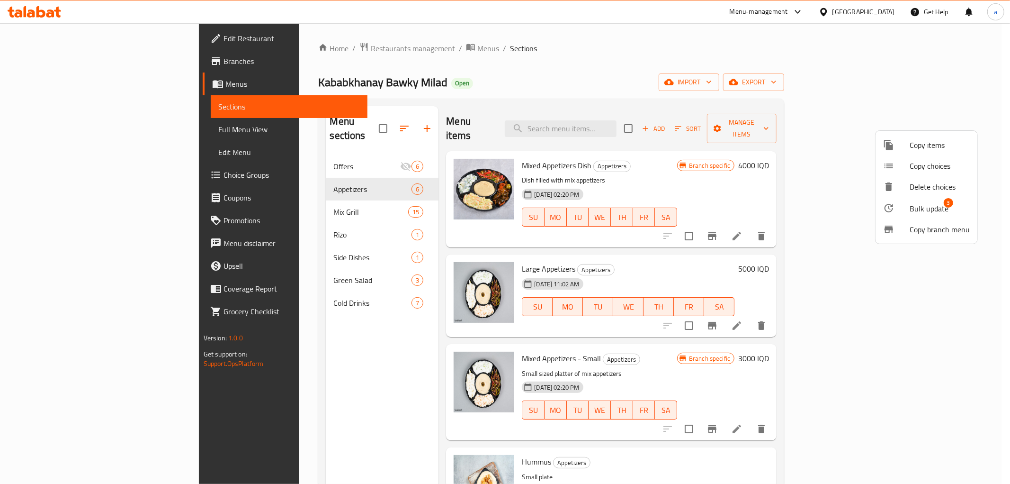
click at [920, 211] on span "Bulk update" at bounding box center [929, 208] width 39 height 11
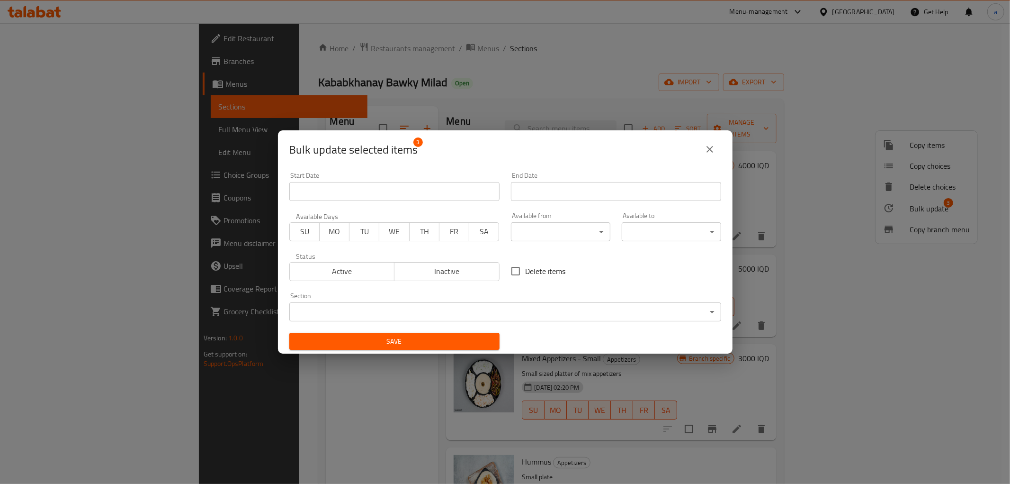
click at [510, 270] on input "Delete items" at bounding box center [516, 271] width 20 height 20
checkbox input "true"
click at [429, 342] on span "Save" at bounding box center [394, 341] width 195 height 12
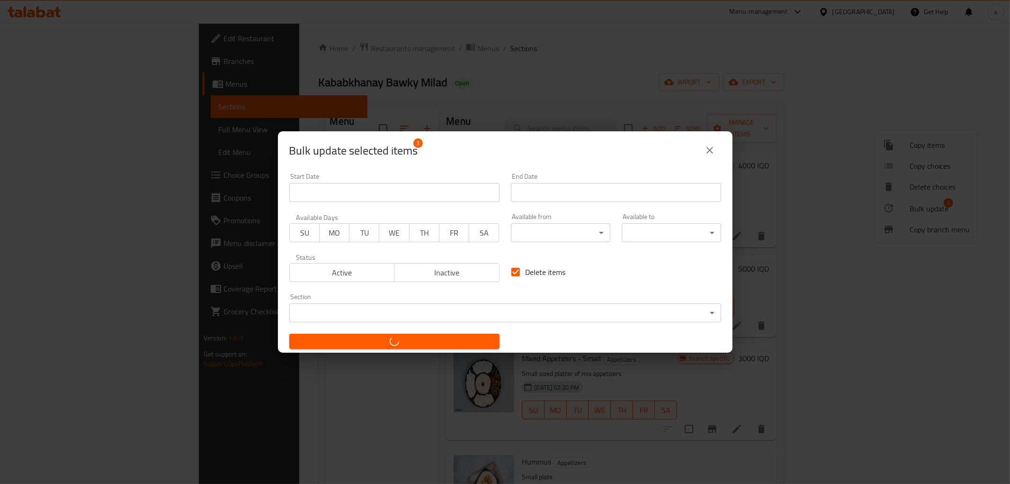
checkbox input "false"
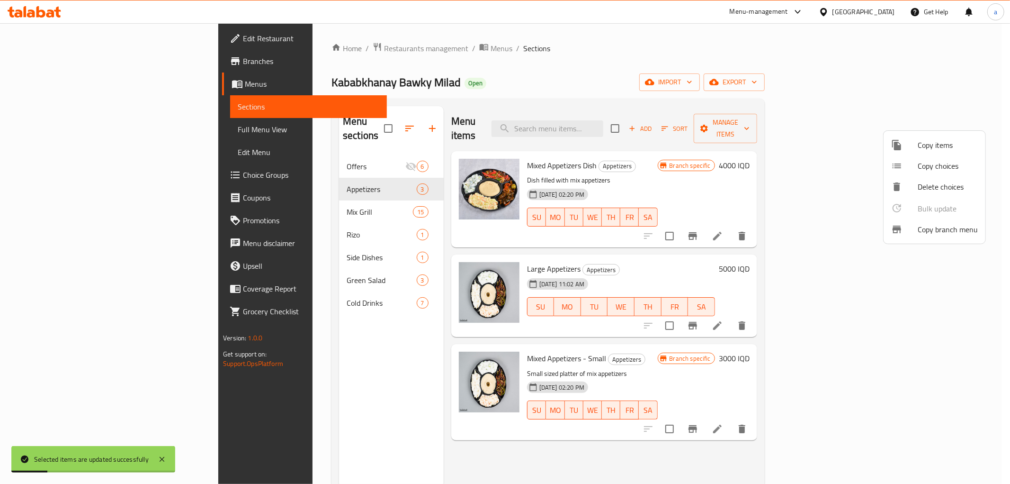
click at [526, 62] on div at bounding box center [505, 242] width 1010 height 484
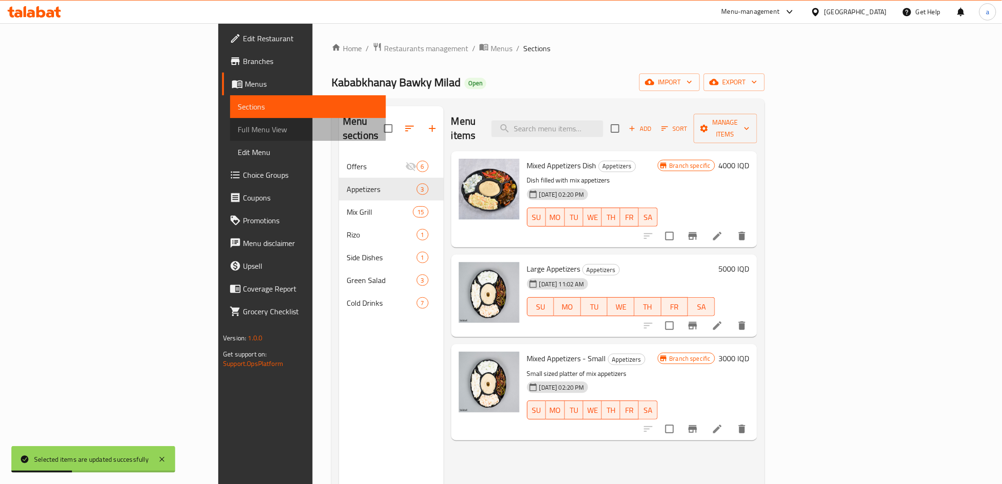
click at [238, 129] on span "Full Menu View" at bounding box center [308, 129] width 140 height 11
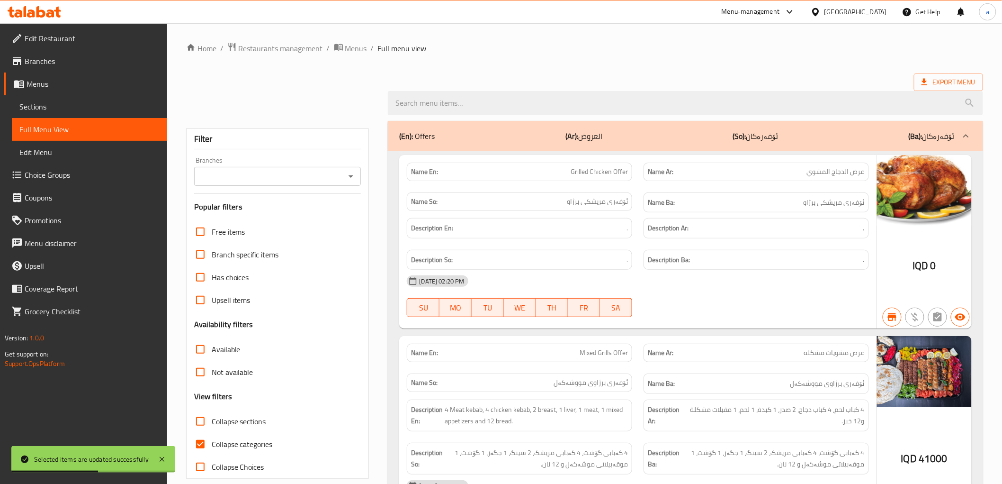
click at [350, 173] on icon "Open" at bounding box center [350, 175] width 11 height 11
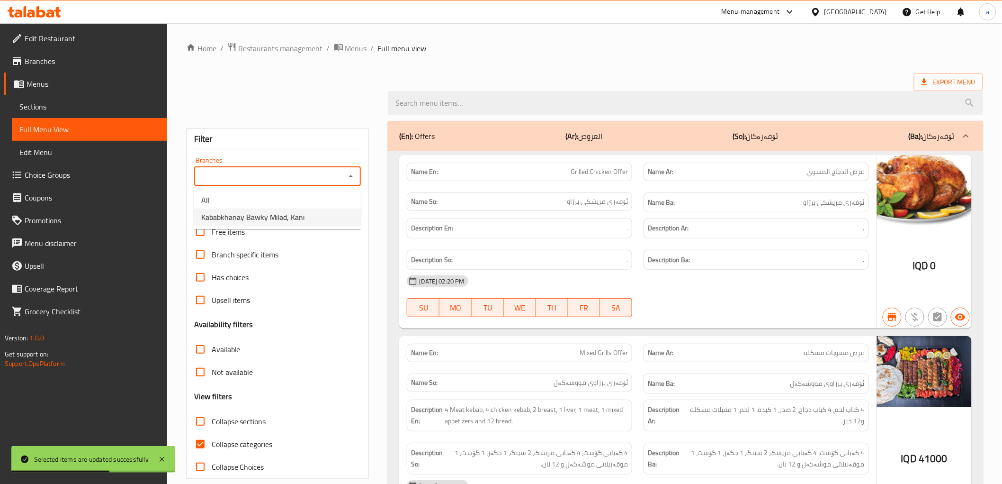
click at [260, 218] on span "Kababkhanay Bawky Milad, Kani" at bounding box center [252, 216] width 103 height 11
type input "Kababkhanay Bawky Milad, Kani"
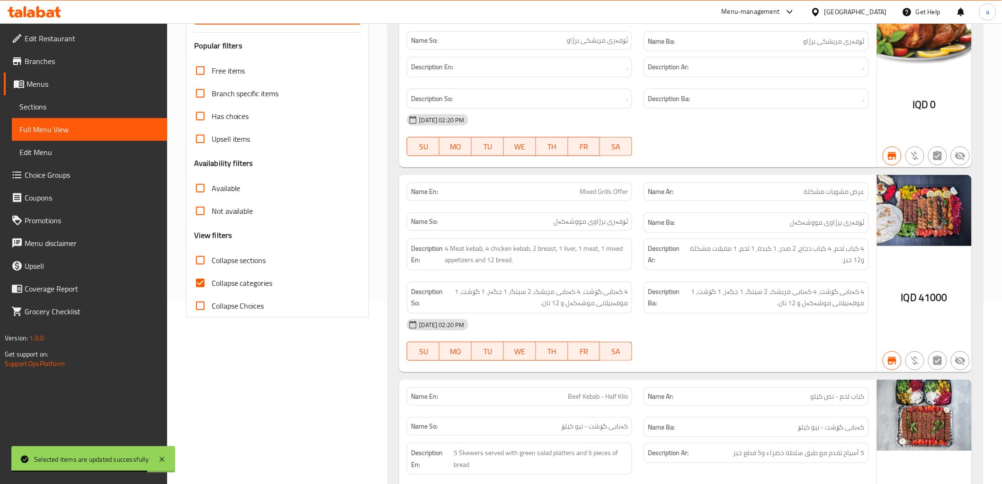
scroll to position [245, 0]
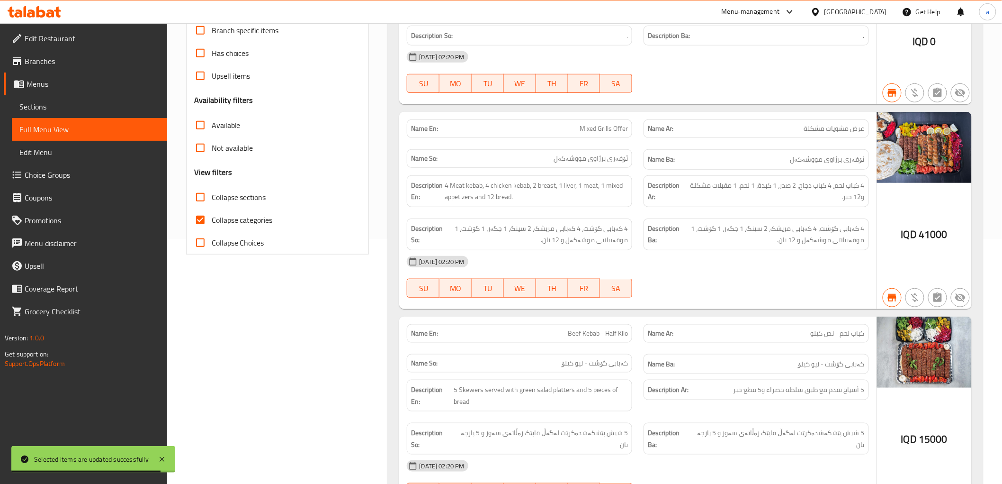
click at [198, 224] on input "Collapse categories" at bounding box center [200, 219] width 23 height 23
checkbox input "false"
click at [200, 193] on input "Collapse sections" at bounding box center [200, 197] width 23 height 23
checkbox input "true"
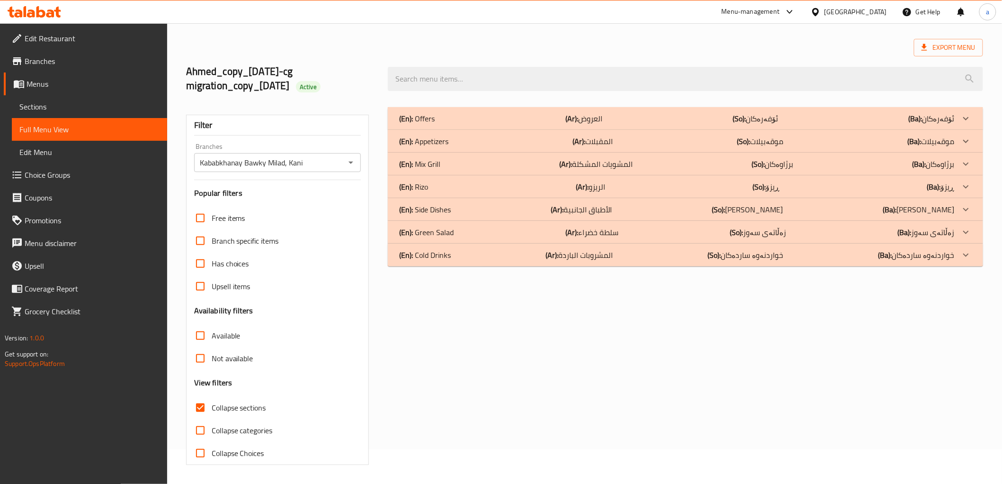
scroll to position [35, 0]
click at [439, 137] on p "(En): Appetizers" at bounding box center [423, 140] width 49 height 11
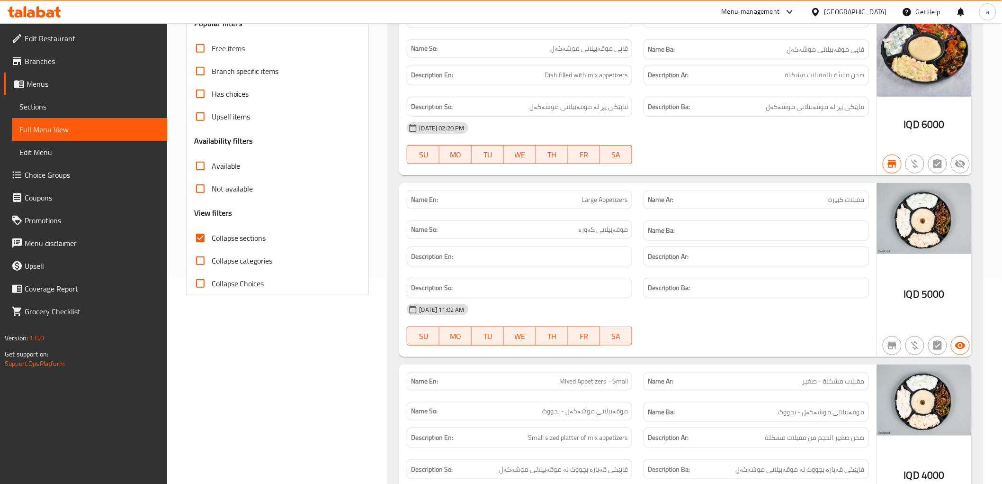
scroll to position [67, 0]
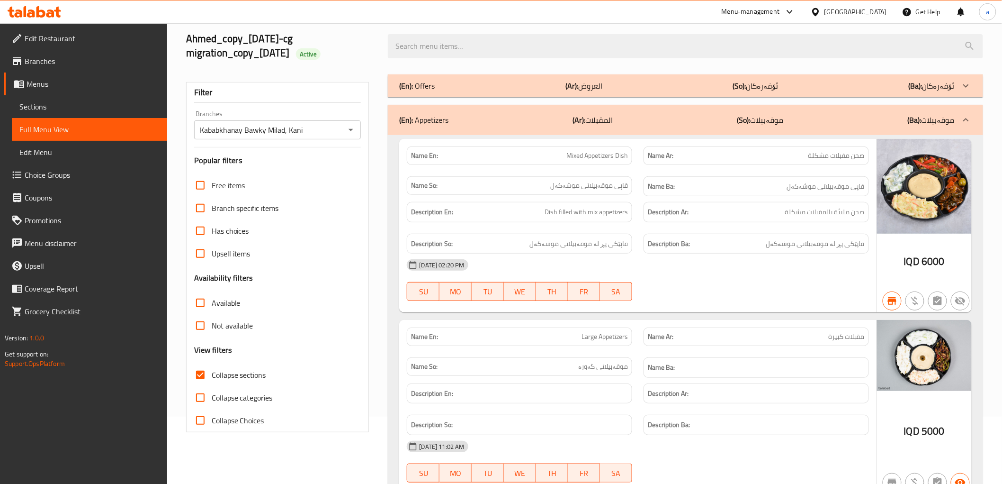
click at [456, 89] on div "(En): Offers (Ar): العروض (So): ئۆفەرەکان (Ba): ئۆفەرەکان" at bounding box center [676, 85] width 555 height 11
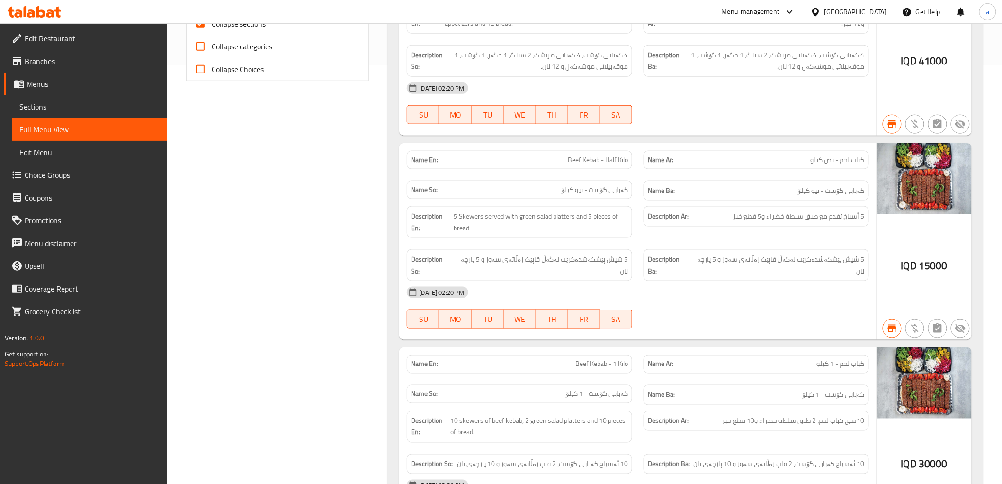
scroll to position [699, 0]
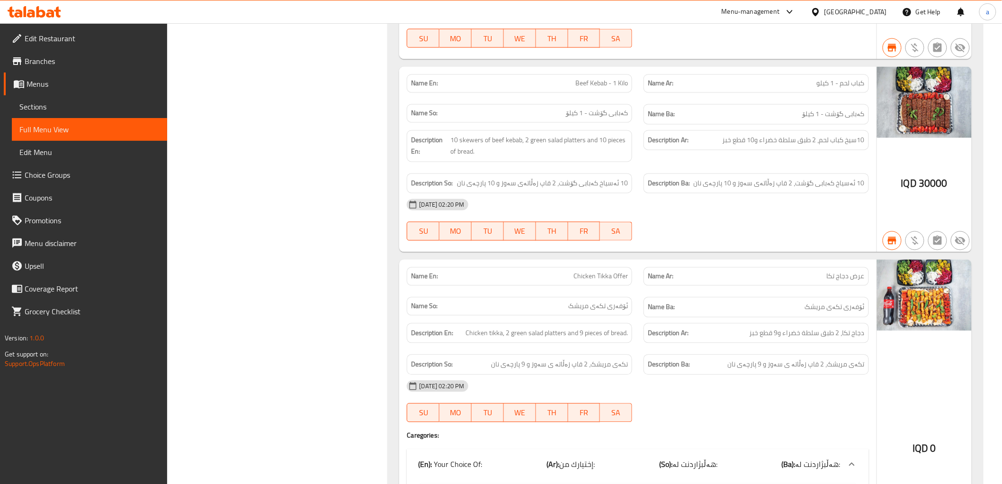
click at [37, 55] on span "Branches" at bounding box center [92, 60] width 135 height 11
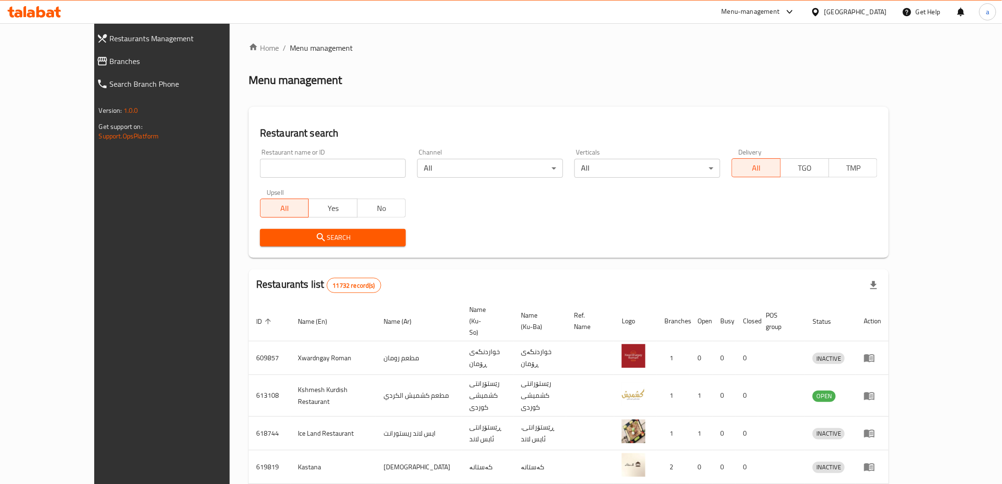
click at [110, 55] on span "Branches" at bounding box center [182, 60] width 144 height 11
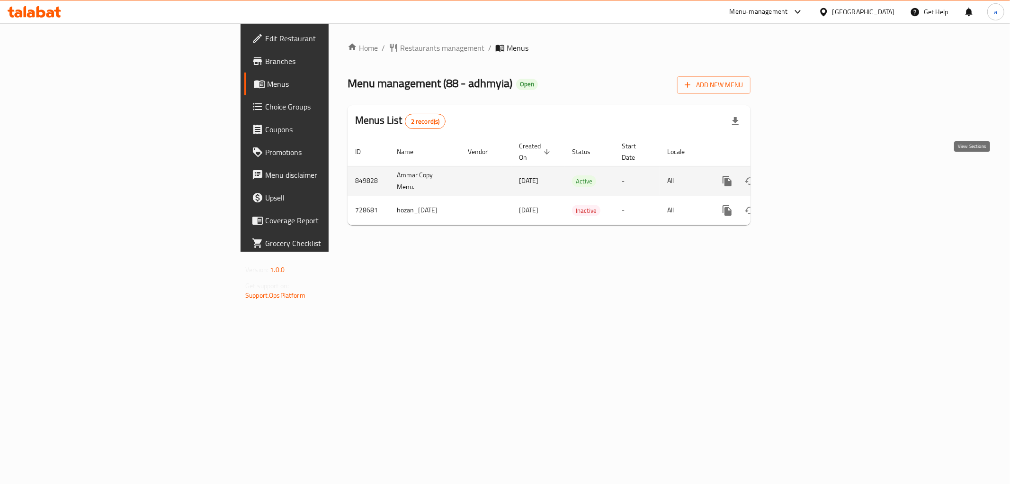
click at [801, 175] on icon "enhanced table" at bounding box center [795, 180] width 11 height 11
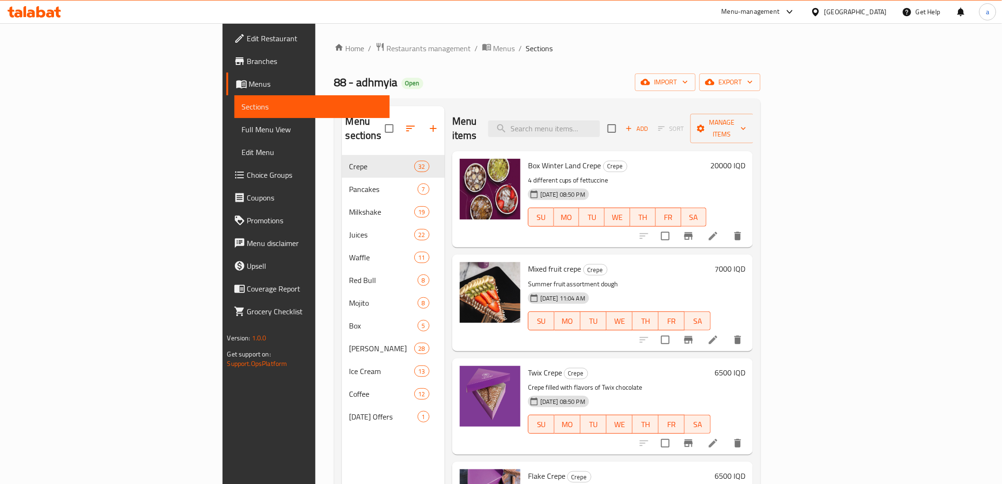
click at [249, 78] on span "Menus" at bounding box center [315, 83] width 133 height 11
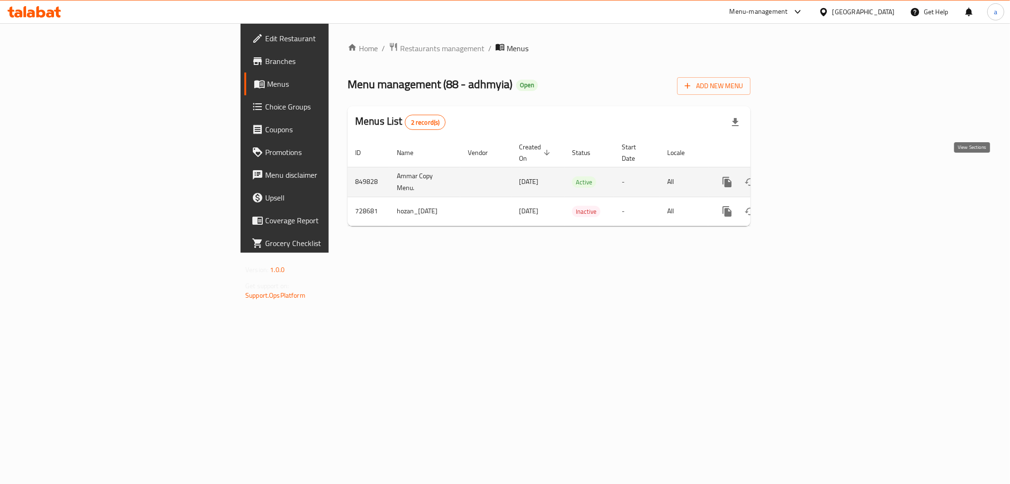
click at [801, 176] on icon "enhanced table" at bounding box center [795, 181] width 11 height 11
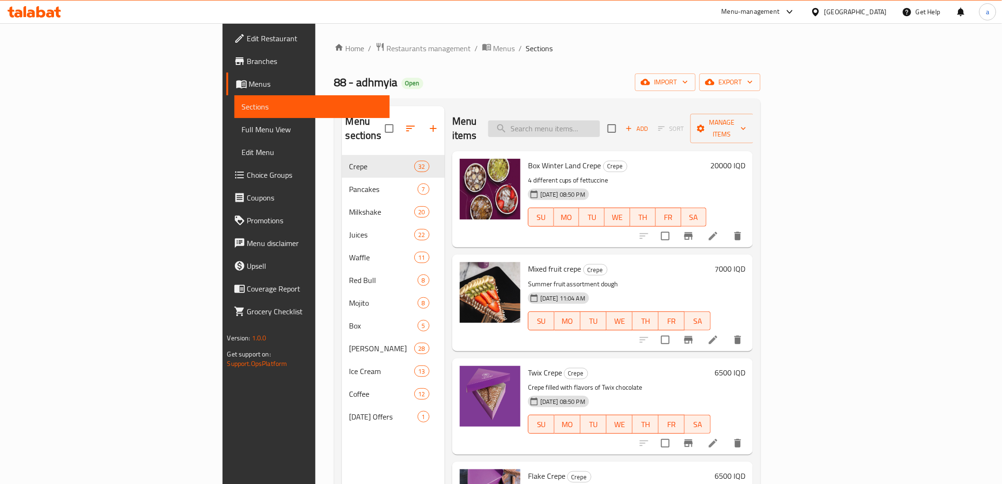
click at [600, 124] on input "search" at bounding box center [544, 128] width 112 height 17
paste input "ميلك شيك الازرق."
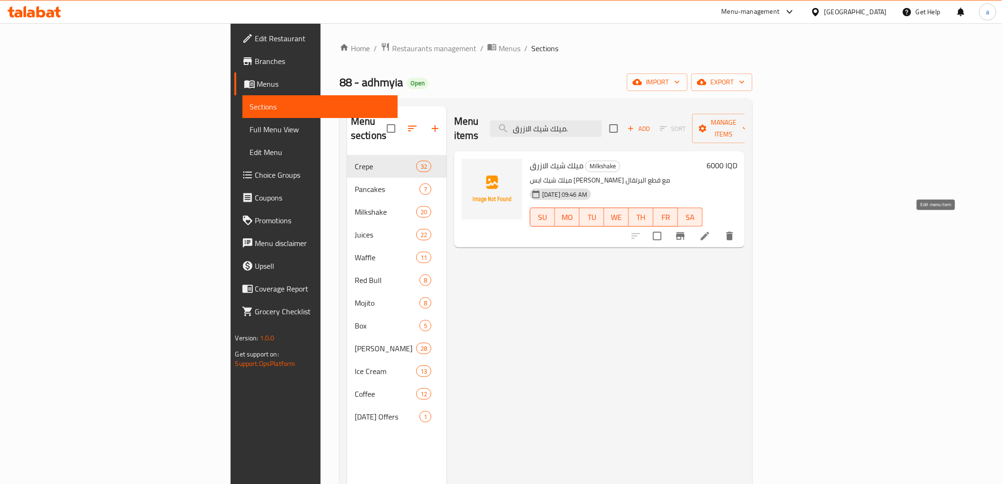
type input "ميلك شيك الازرق."
click at [709, 232] on icon at bounding box center [705, 236] width 9 height 9
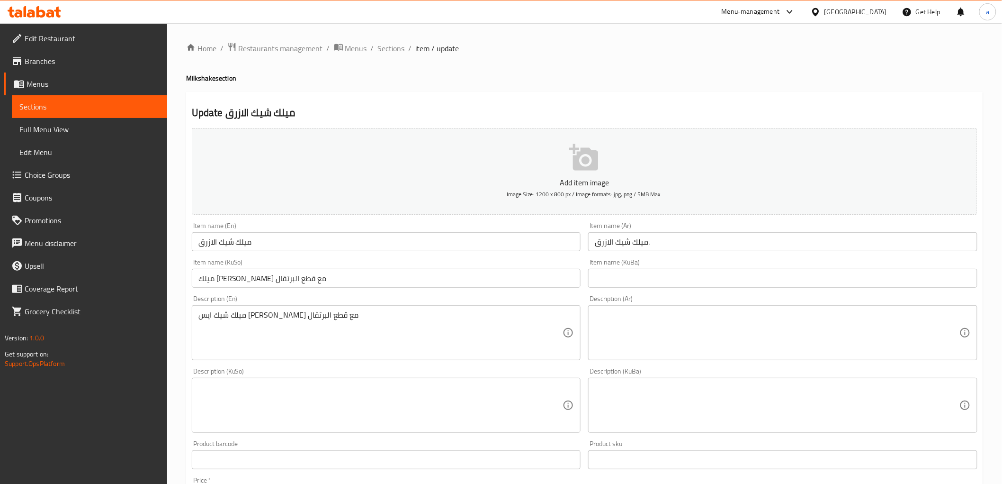
click at [231, 245] on input "ميلك شيك الازرق" at bounding box center [386, 241] width 389 height 19
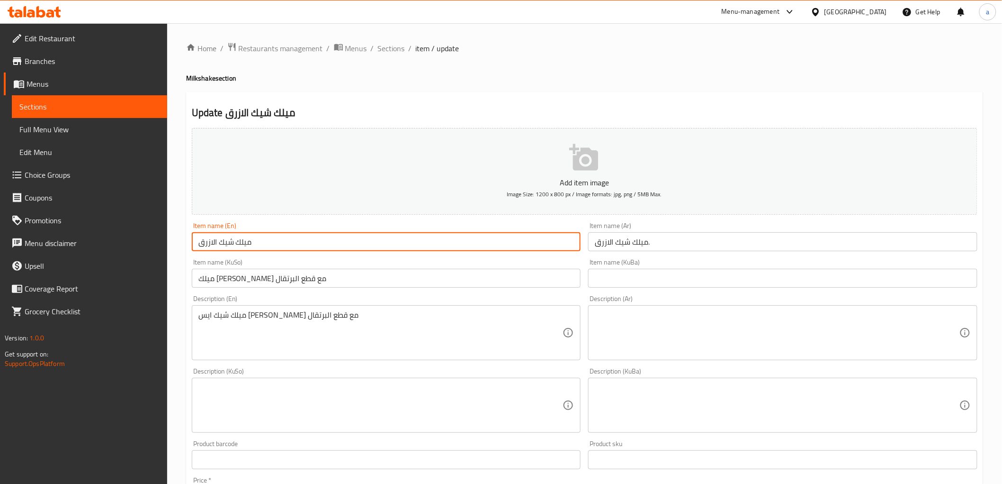
click at [231, 245] on input "ميلك شيك الازرق" at bounding box center [386, 241] width 389 height 19
type input "Blue Milkshake"
click at [609, 242] on input "ميلك شيك الازرق." at bounding box center [782, 241] width 389 height 19
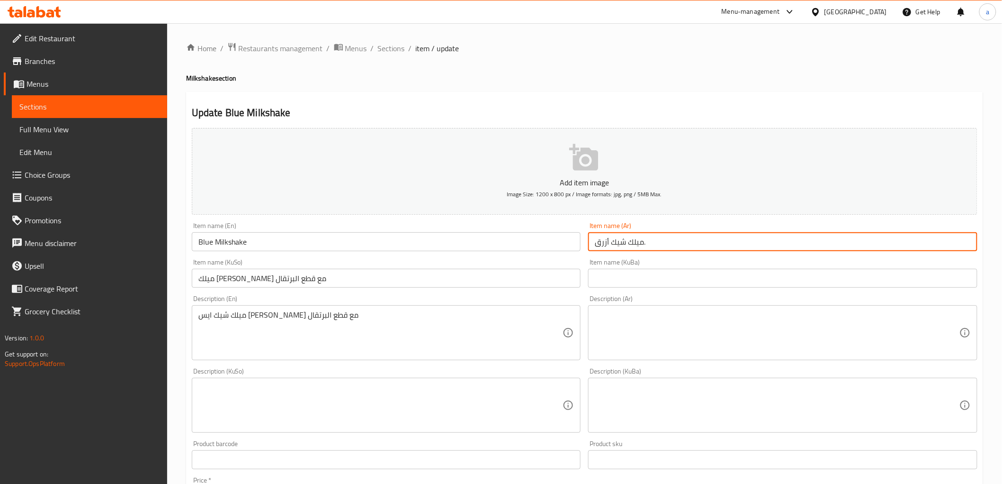
type input "ميلك شيك أزرق."
click at [338, 278] on input "ميلك شيك فانيلا ايس كريم مع قطع البرتقال" at bounding box center [386, 278] width 389 height 19
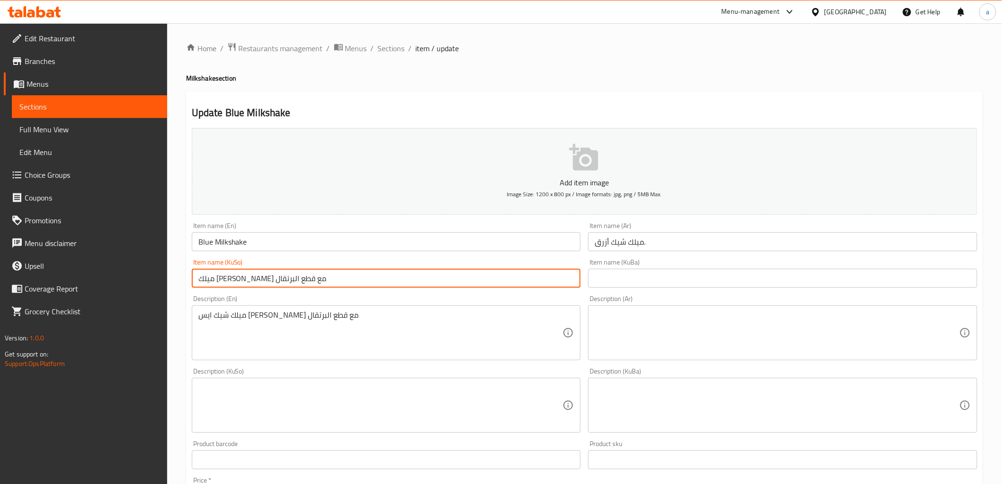
click at [338, 278] on input "ميلك شيك فانيلا ايس كريم مع قطع البرتقال" at bounding box center [386, 278] width 389 height 19
type input "مێڵکشەیکی شین"
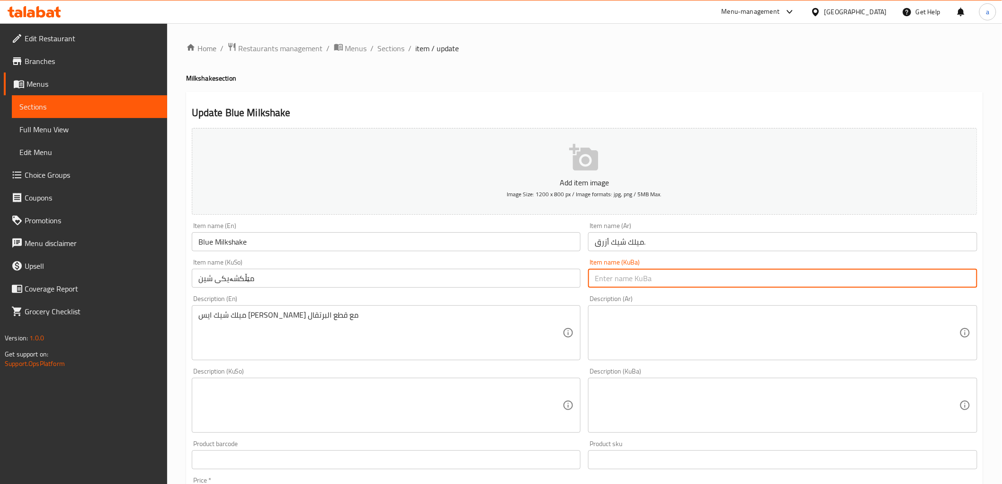
click at [623, 272] on input "text" at bounding box center [782, 278] width 389 height 19
paste input "مێڵکشەیکی شین"
type input "مێڵکشەیکی شین"
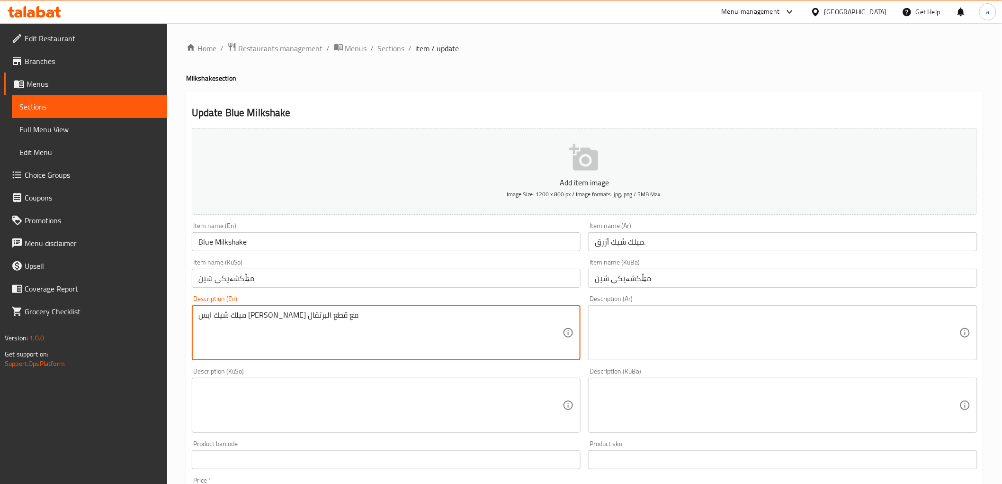
click at [310, 312] on textarea "ميلك شيك ايس كريم فانيلا مع قطع البرتقال" at bounding box center [380, 332] width 365 height 45
click at [627, 331] on textarea at bounding box center [777, 332] width 365 height 45
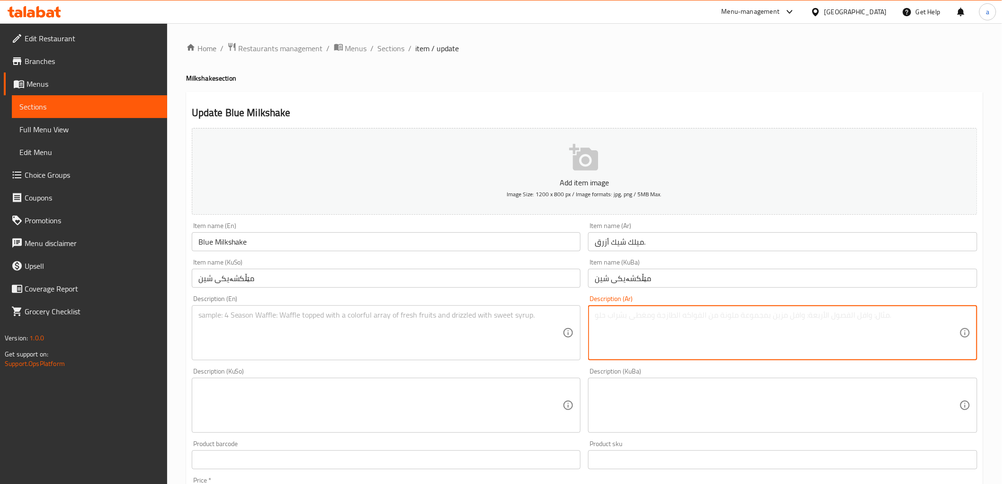
paste textarea "ميلك شيك ايس كريم فانيلا مع قطع البرتقال"
click at [613, 315] on textarea "ميلك شيك ايس كريم فانيلا مع قطع البرتقال" at bounding box center [777, 332] width 365 height 45
type textarea "ميلك شيك ايس كريم فانيلا مع قطع برتقال"
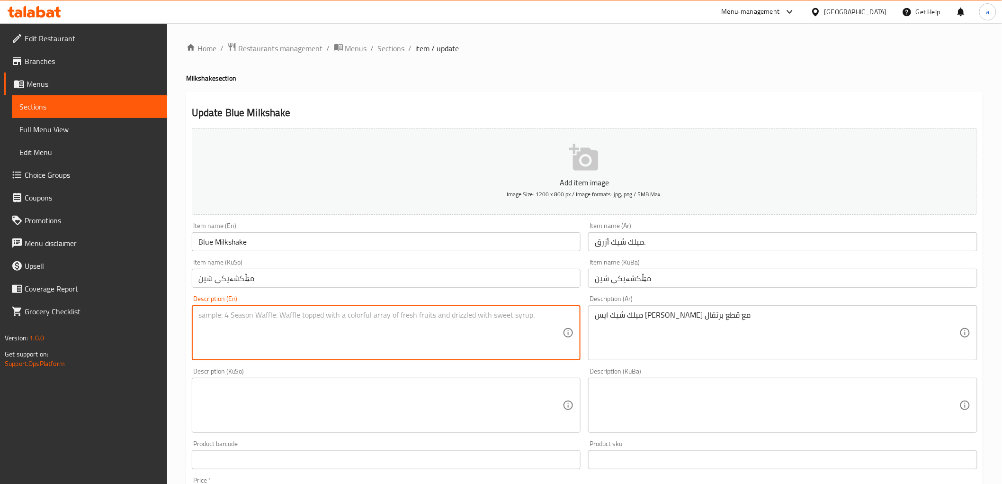
click at [277, 338] on textarea at bounding box center [380, 332] width 365 height 45
type textarea "Vanilla ice cream milkshake with orange piece"
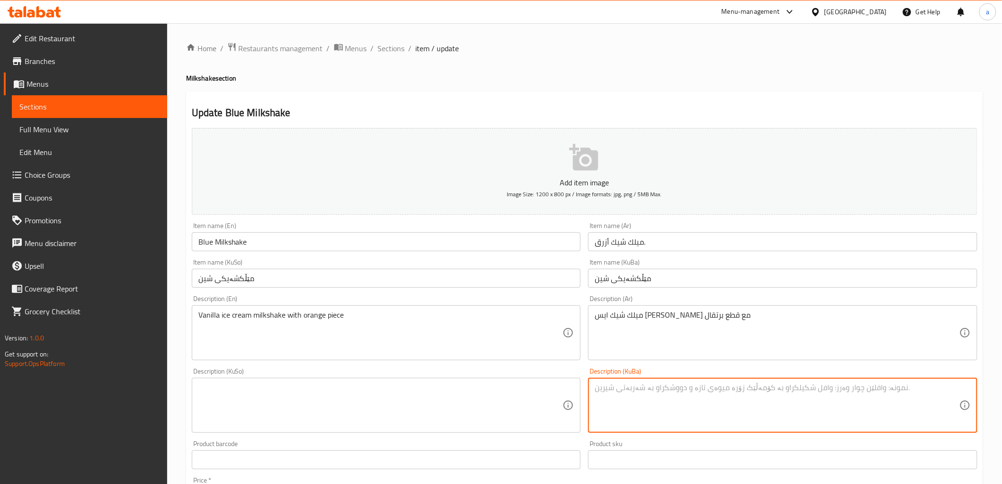
click at [679, 401] on textarea at bounding box center [777, 405] width 365 height 45
type textarea "مێڵکشەیکی ئایسکرێمی ڤانێلا لەگەڵ پاڕجەی پرتەقاڵ"
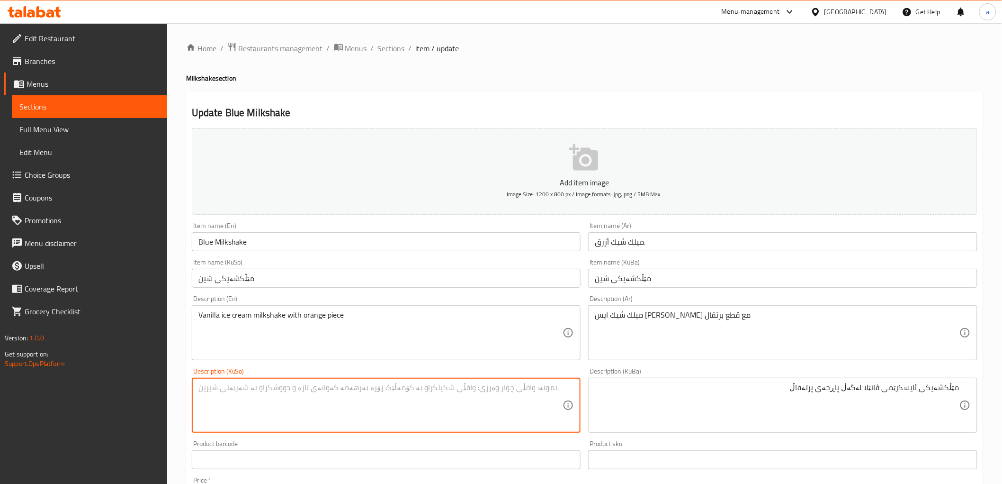
click at [281, 403] on textarea at bounding box center [380, 405] width 365 height 45
paste textarea "مێڵکشەیکی ئایسکرێمی ڤانێلا لەگەڵ پاڕجەی پرتەقاڵ"
type textarea "مێڵکشەیکی ئایسکرێمی ڤانێلا لەگەڵ پاڕجەی پرتەقاڵ"
click at [649, 239] on input "ميلك شيك أزرق." at bounding box center [782, 241] width 389 height 19
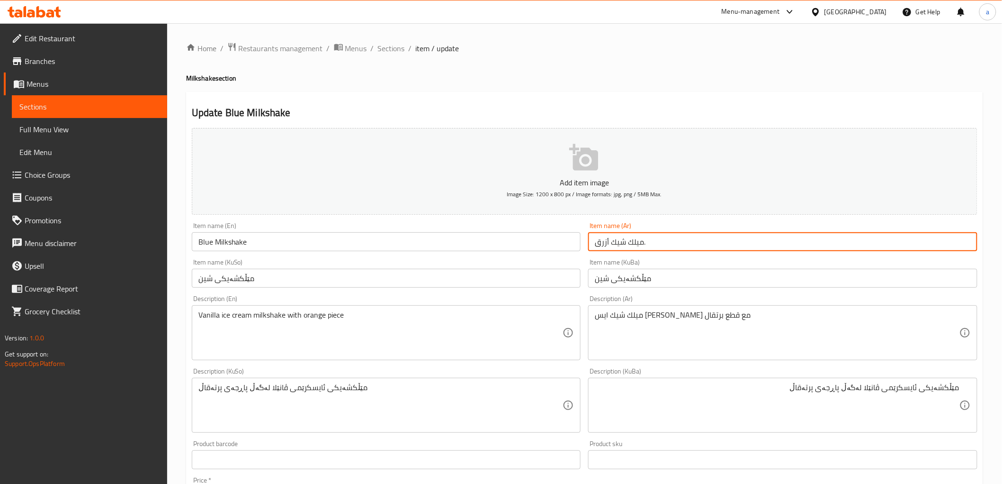
click at [649, 239] on input "ميلك شيك أزرق." at bounding box center [782, 241] width 389 height 19
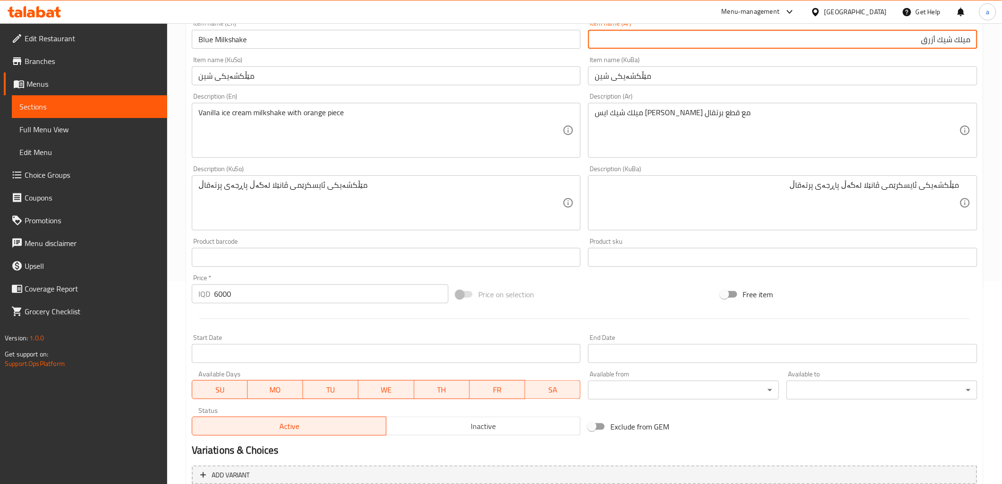
scroll to position [293, 0]
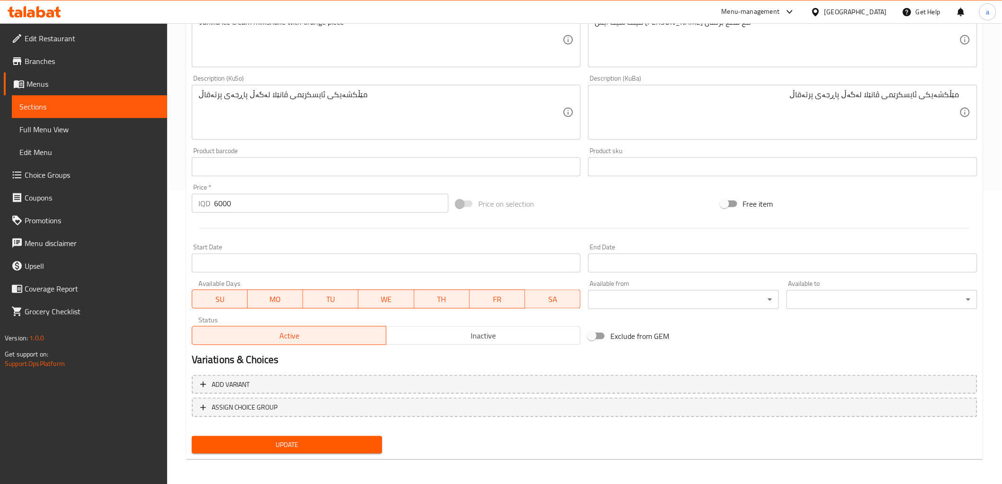
type input "ميلك شيك أزرق"
click at [349, 432] on div "Update" at bounding box center [287, 444] width 198 height 25
click at [344, 439] on span "Update" at bounding box center [287, 445] width 176 height 12
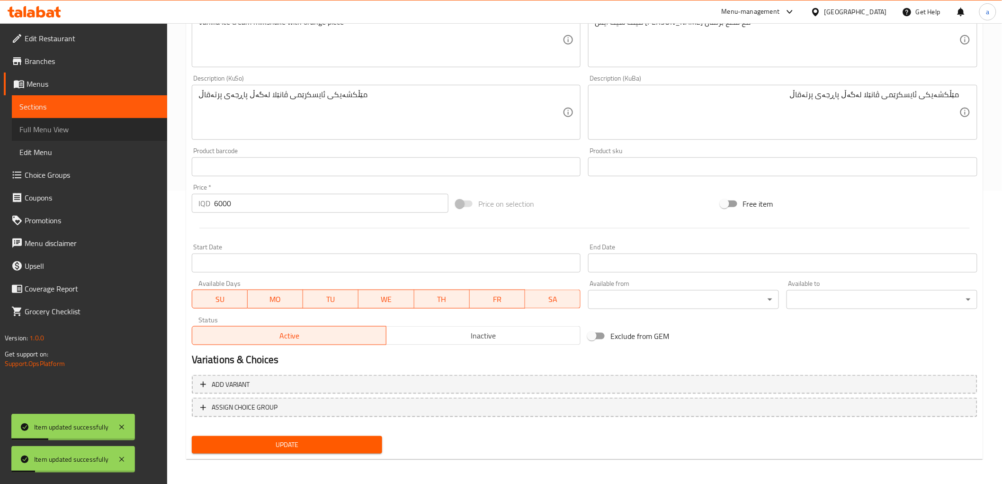
click at [45, 125] on span "Full Menu View" at bounding box center [89, 129] width 140 height 11
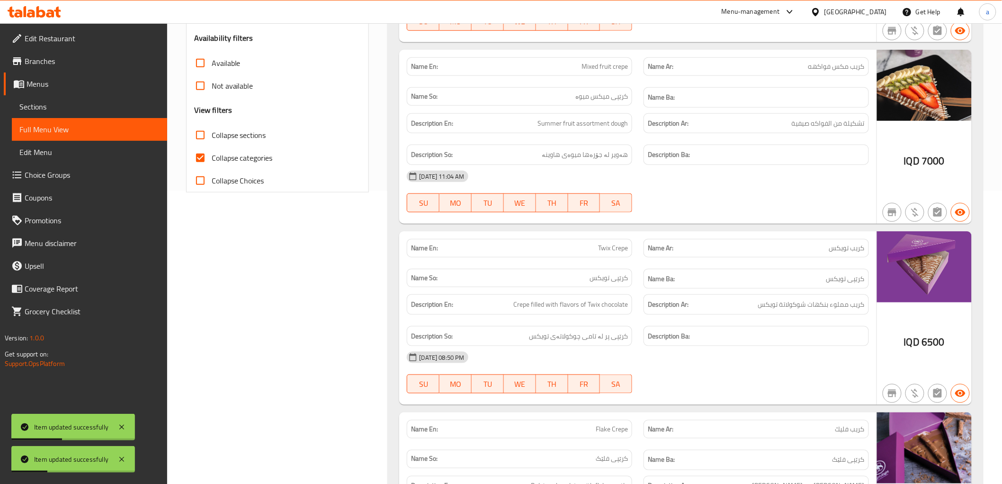
scroll to position [82, 0]
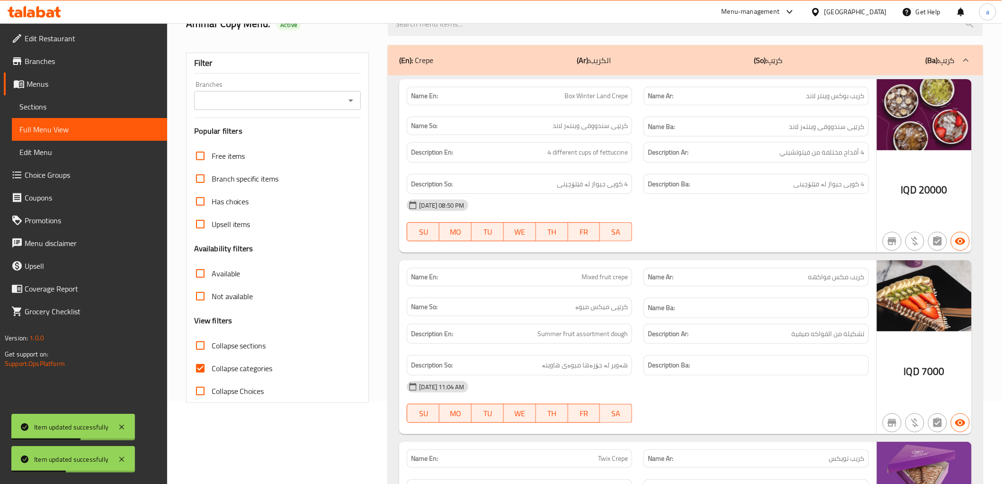
click at [351, 100] on icon "Open" at bounding box center [351, 100] width 5 height 2
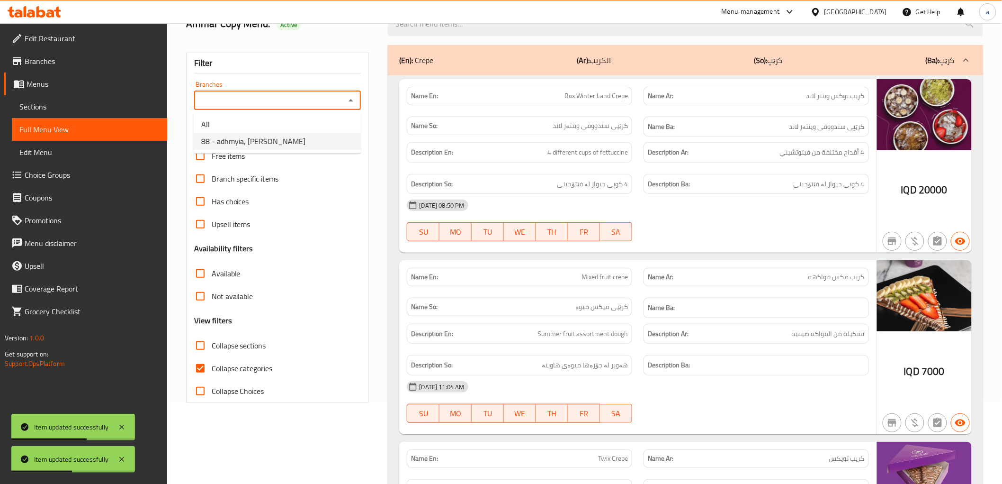
click at [289, 143] on span "88 - adhmyia, Al Aathameya" at bounding box center [253, 140] width 104 height 11
type input "88 - adhmyia, Al Aathameya"
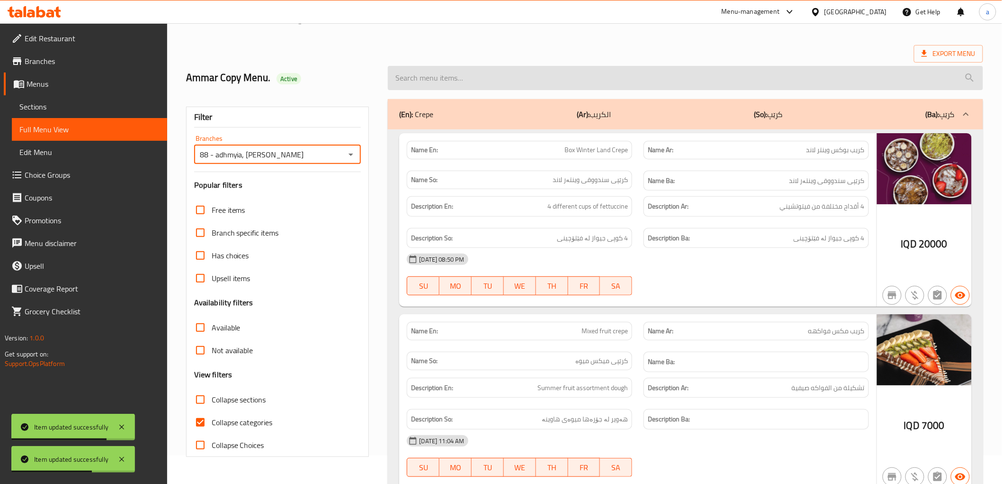
scroll to position [0, 0]
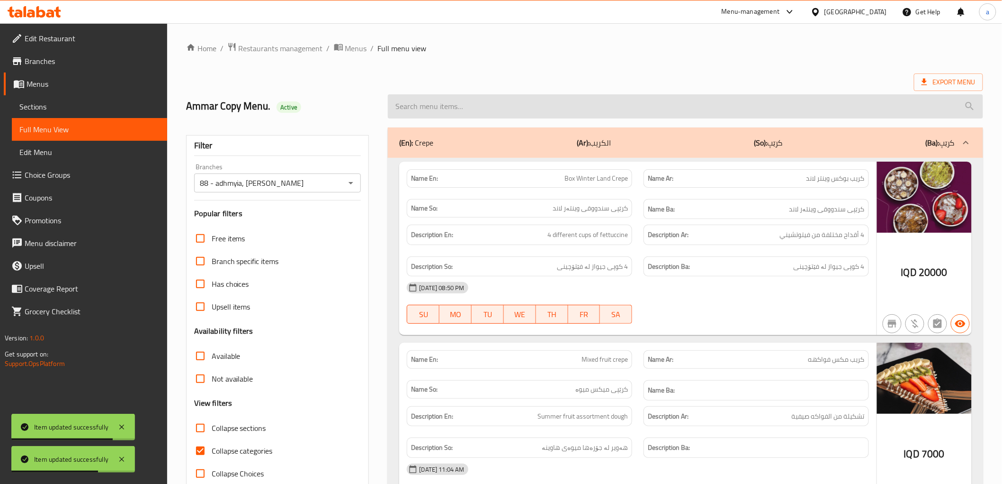
click at [426, 110] on input "search" at bounding box center [685, 106] width 595 height 24
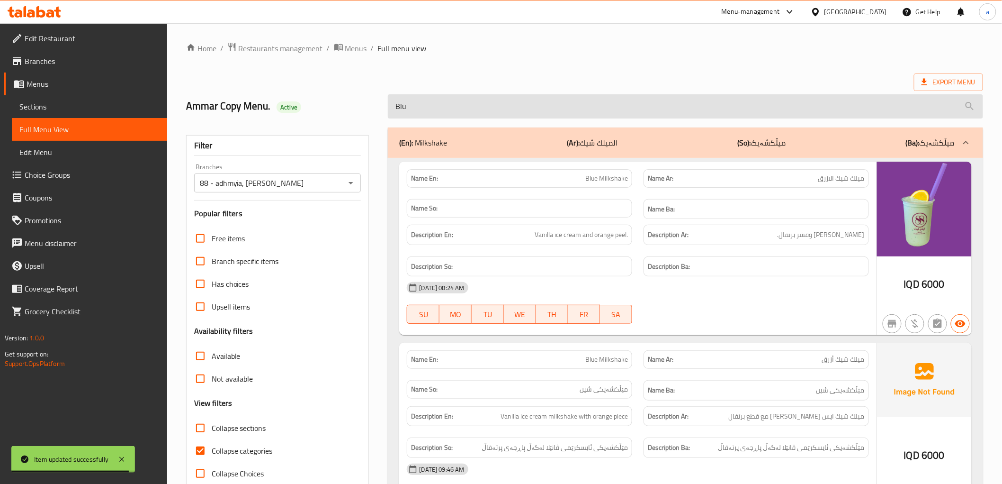
type input "Blue"
click at [457, 111] on input "Blue" at bounding box center [685, 106] width 595 height 24
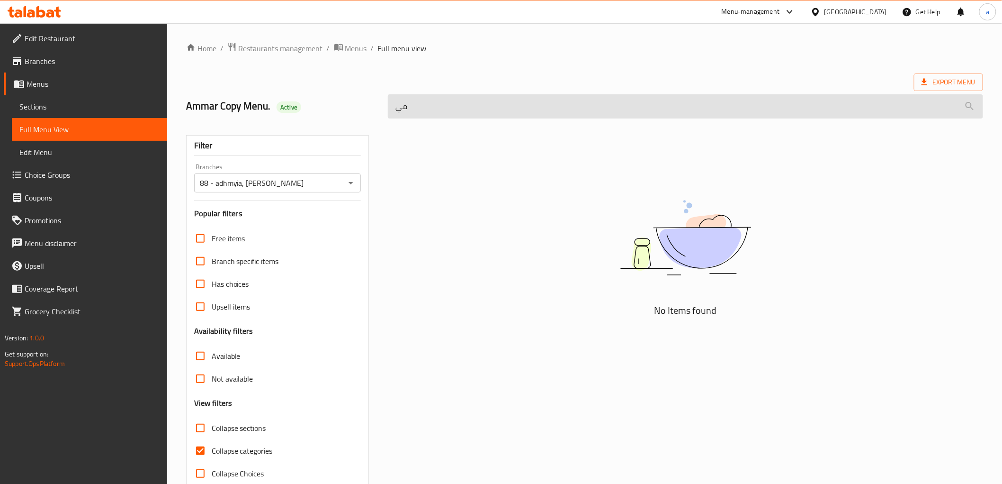
type input "م"
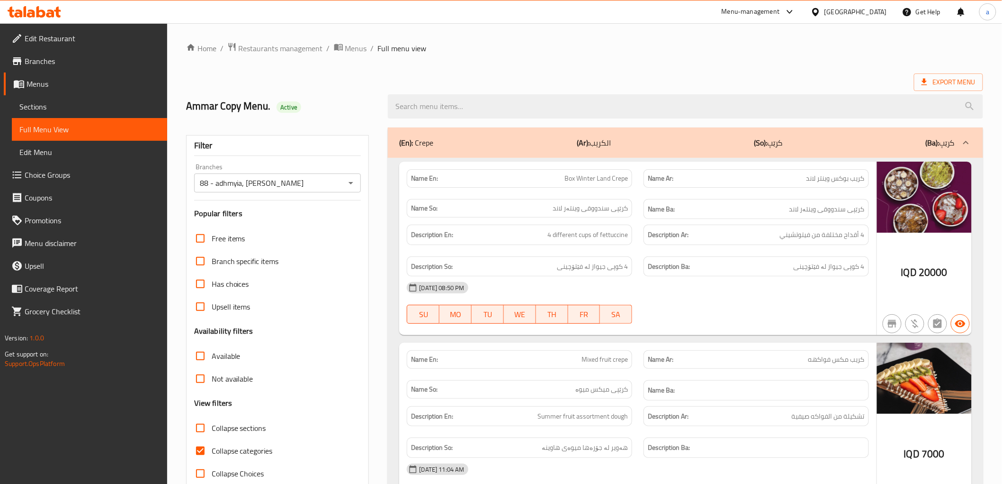
click at [45, 105] on span "Sections" at bounding box center [89, 106] width 140 height 11
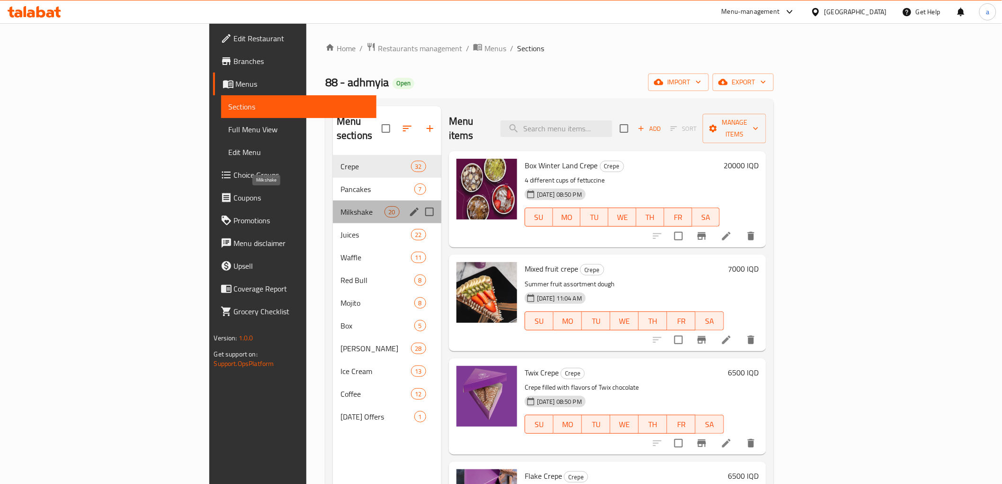
click at [340, 206] on span "Milkshake" at bounding box center [362, 211] width 44 height 11
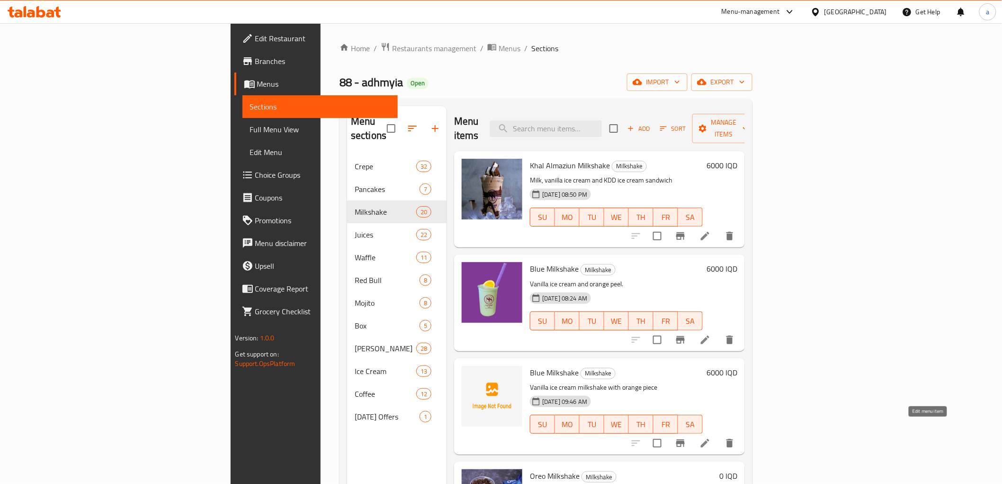
click at [709, 439] on icon at bounding box center [705, 443] width 9 height 9
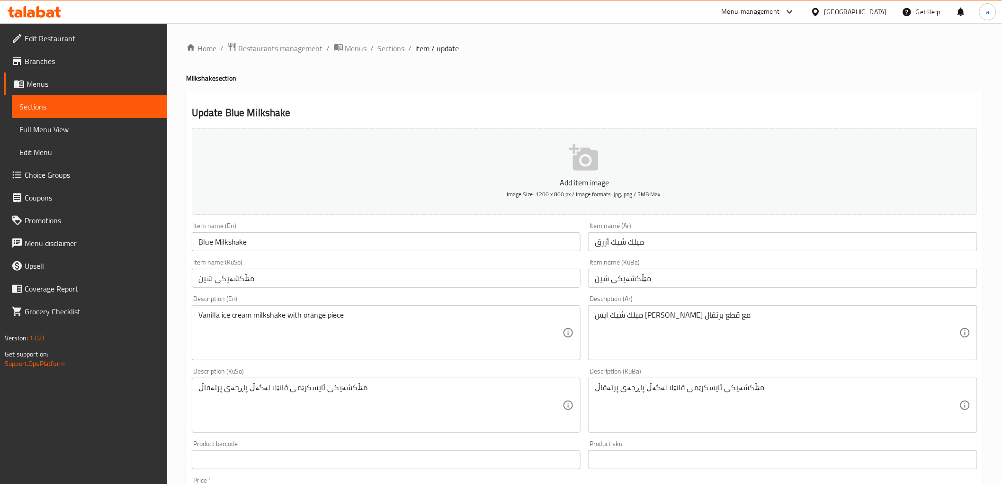
click at [275, 247] on input "Blue Milkshake" at bounding box center [386, 241] width 389 height 19
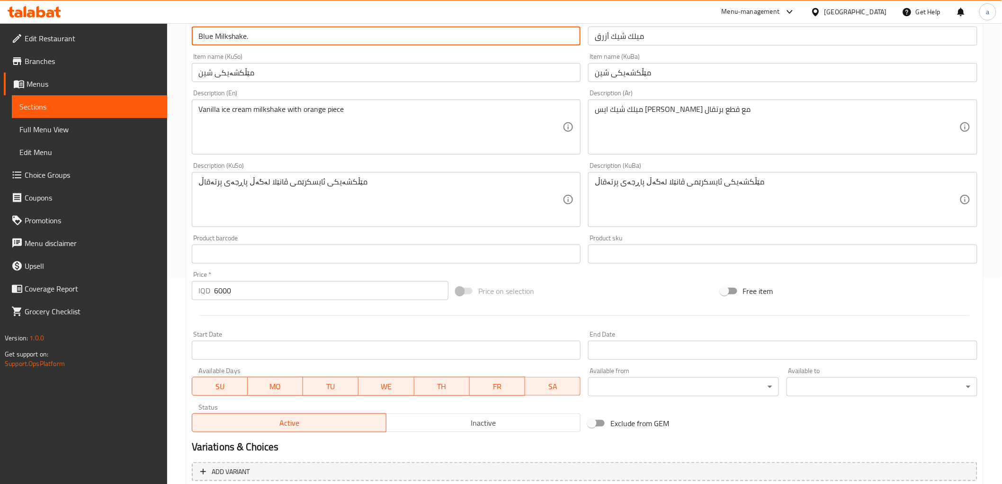
scroll to position [293, 0]
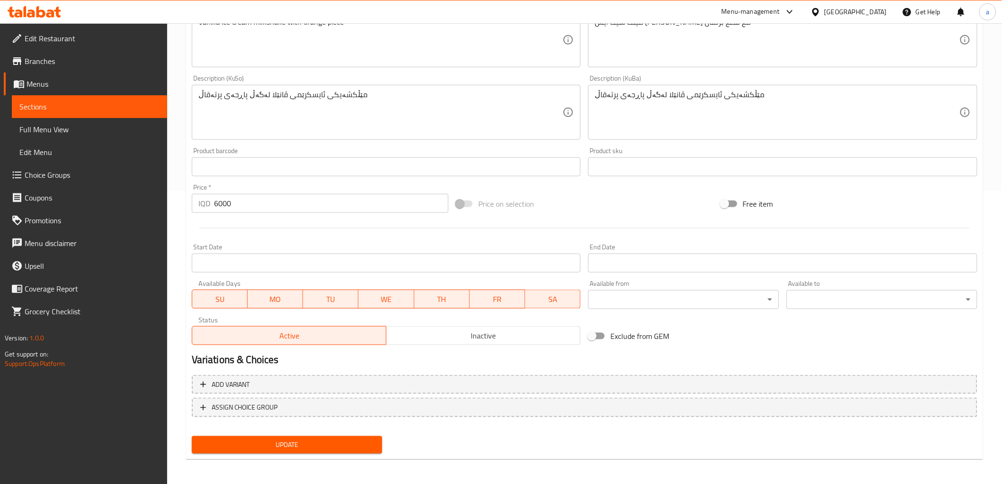
type input "Blue Milkshake."
click at [250, 442] on span "Update" at bounding box center [287, 445] width 176 height 12
click at [51, 125] on span "Full Menu View" at bounding box center [89, 129] width 140 height 11
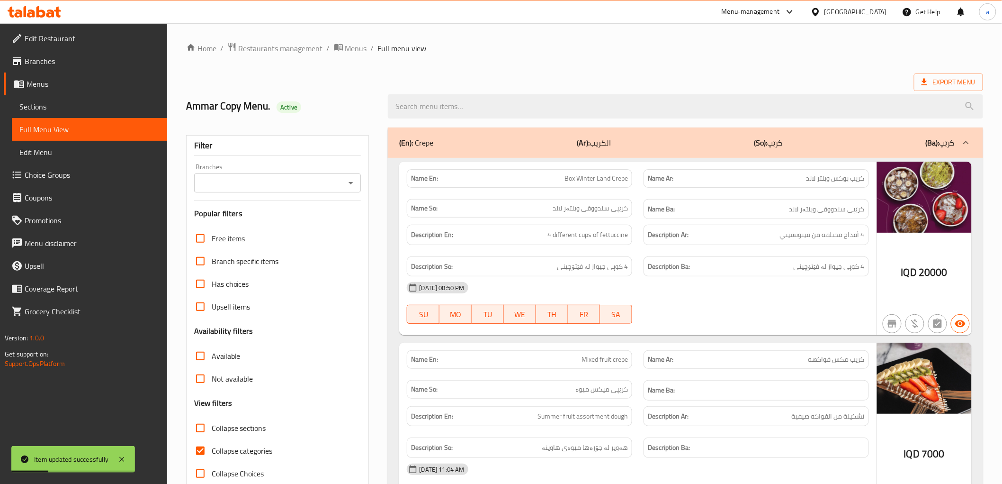
click at [356, 185] on icon "Open" at bounding box center [350, 182] width 11 height 11
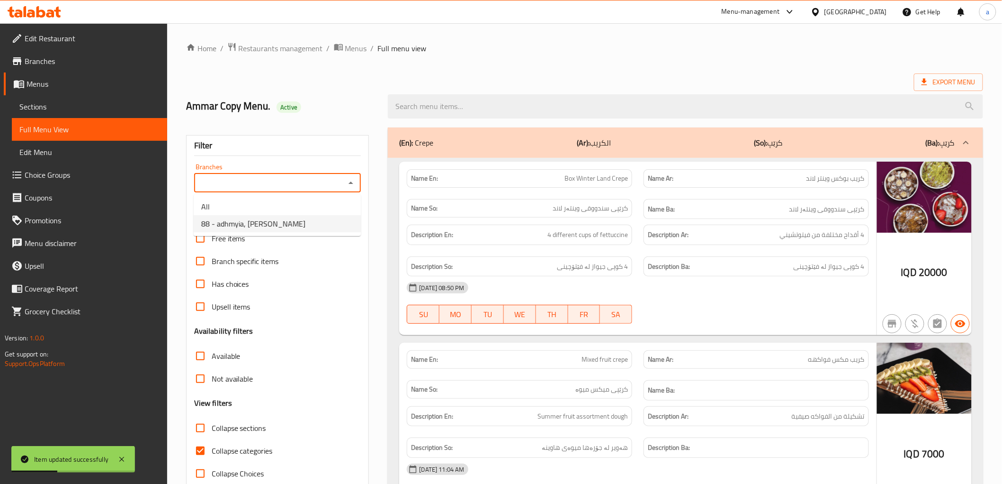
click at [282, 218] on span "88 - adhmyia, Al Aathameya" at bounding box center [253, 223] width 104 height 11
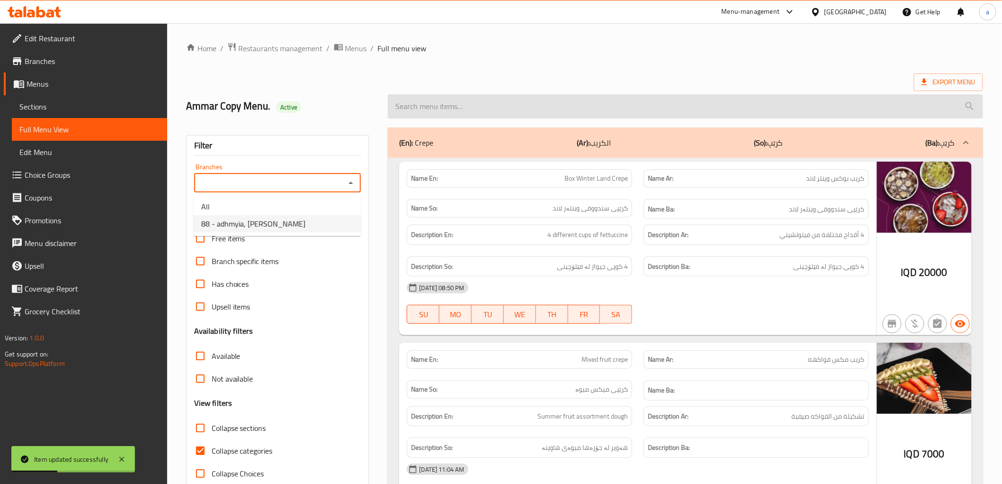
type input "88 - adhmyia, Al Aathameya"
click at [468, 106] on input "search" at bounding box center [685, 106] width 595 height 24
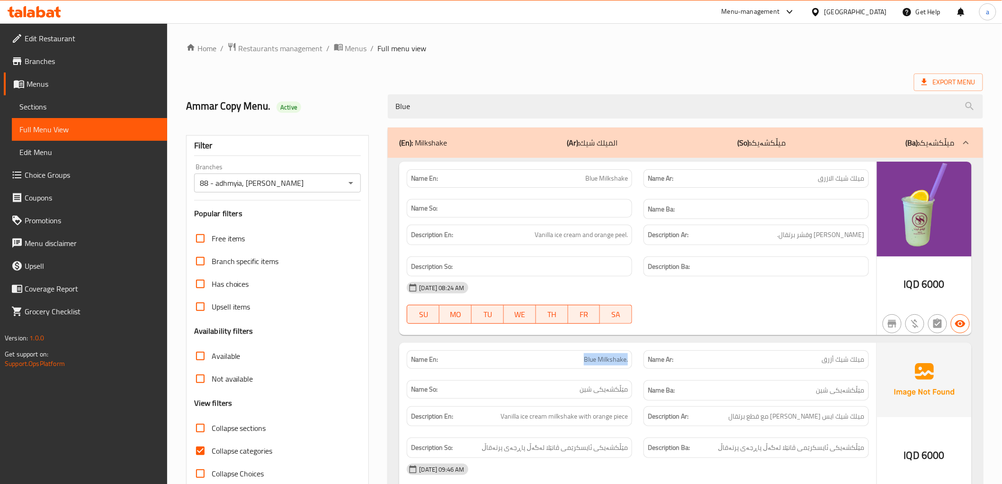
drag, startPoint x: 584, startPoint y: 359, endPoint x: 635, endPoint y: 360, distance: 50.7
click at [635, 360] on div "Name En: Blue Milkshake." at bounding box center [519, 359] width 237 height 30
copy span "Blue Milkshake."
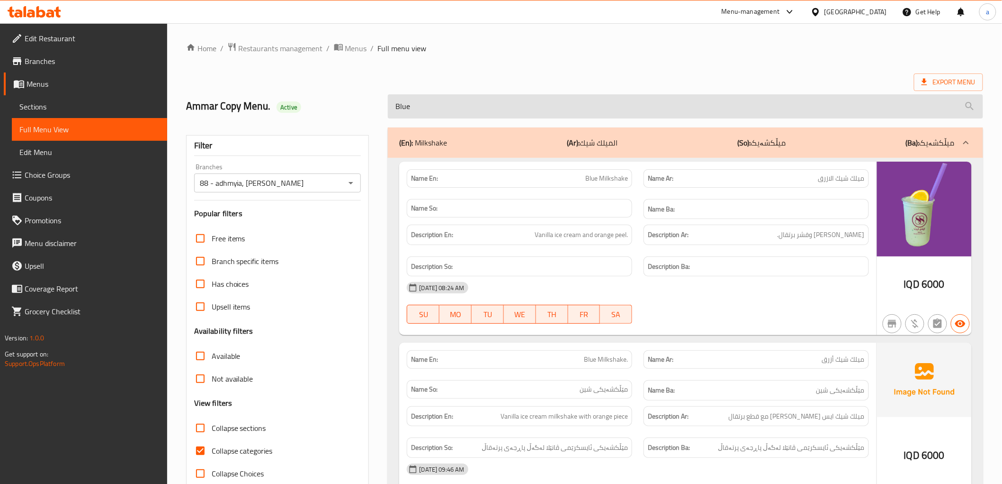
click at [447, 102] on input "Blue" at bounding box center [685, 106] width 595 height 24
paste input "Milkshake."
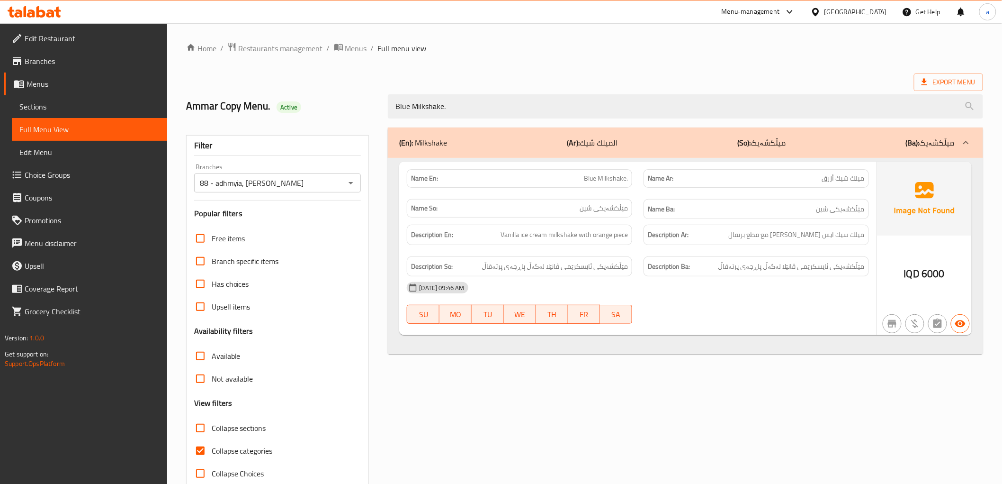
type input "Blue Milkshake."
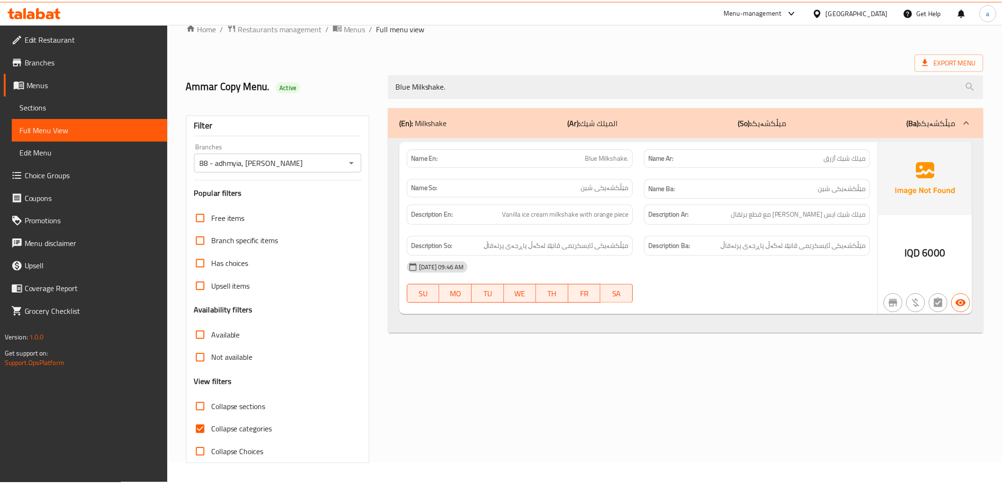
scroll to position [20, 0]
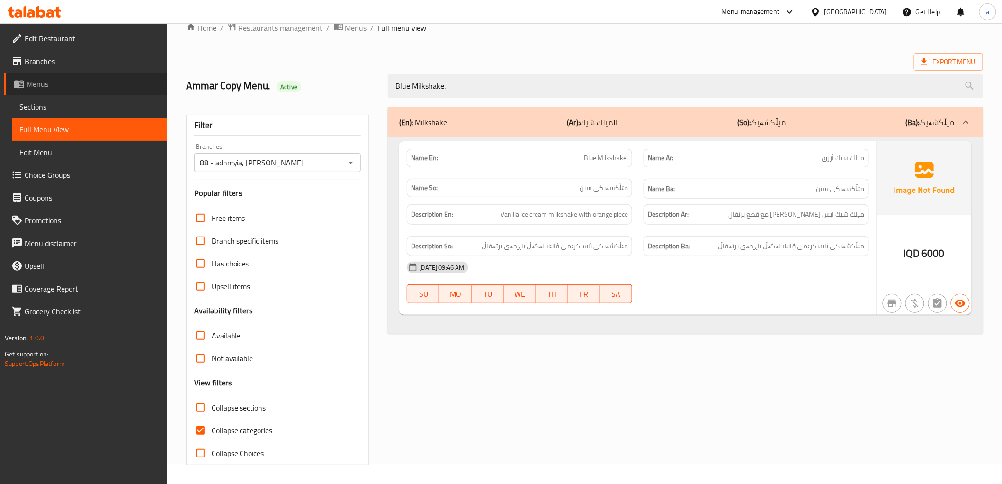
click at [30, 80] on span "Menus" at bounding box center [93, 83] width 133 height 11
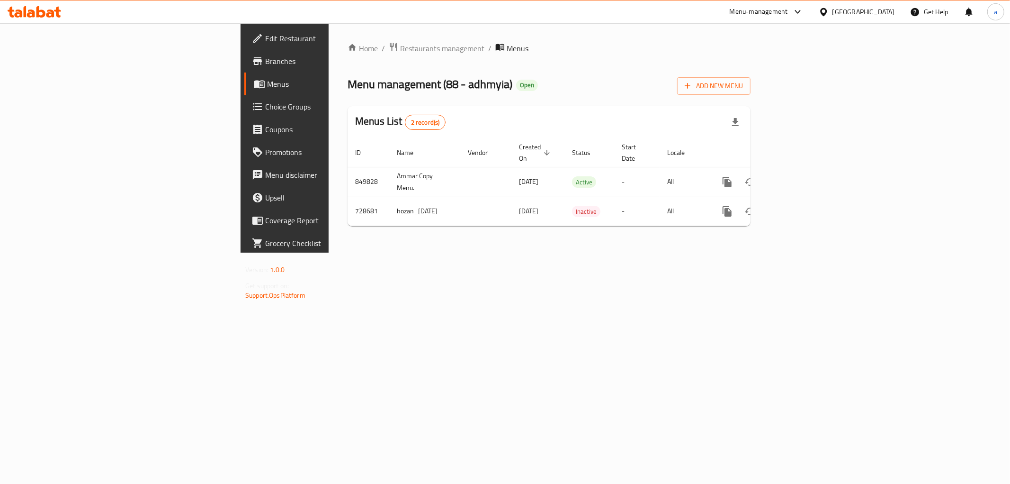
click at [42, 10] on icon at bounding box center [40, 11] width 9 height 11
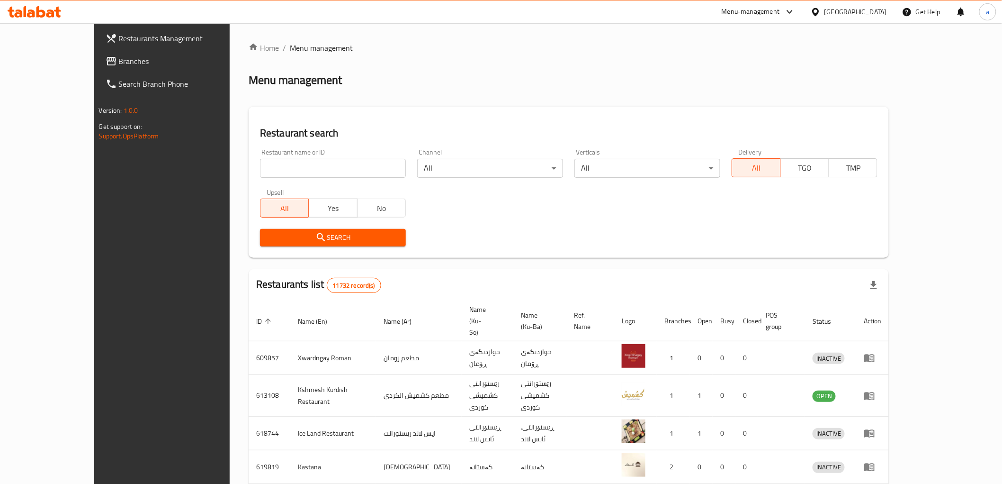
click at [278, 166] on input "search" at bounding box center [333, 168] width 146 height 19
type input "x"
click button "Search" at bounding box center [333, 238] width 146 height 18
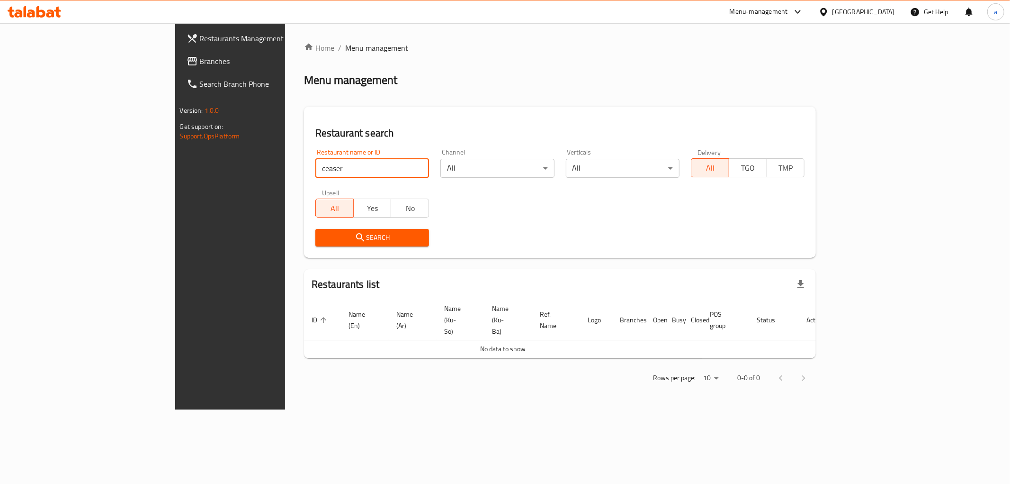
click at [315, 168] on input "ceaser" at bounding box center [372, 168] width 114 height 19
click button "Search" at bounding box center [372, 238] width 114 height 18
click at [315, 172] on input "caeser" at bounding box center [372, 168] width 114 height 19
type input "cae"
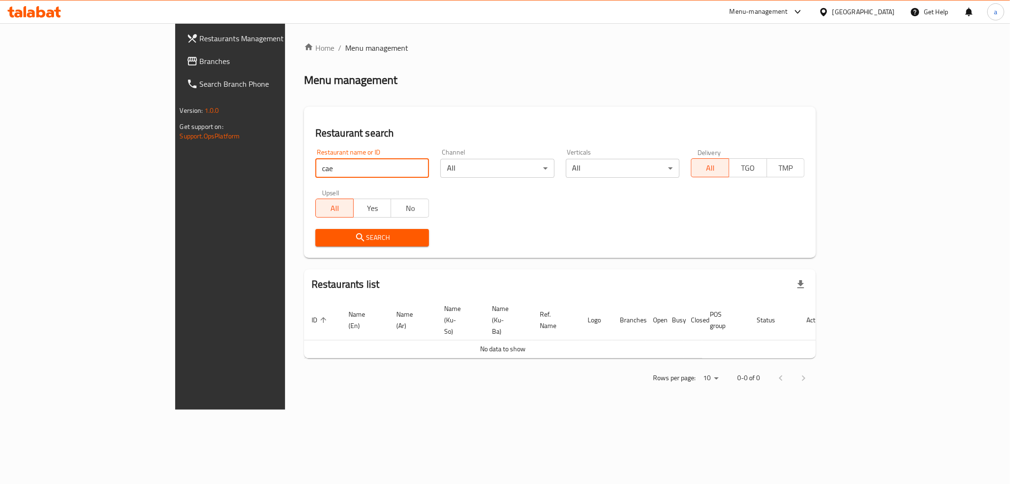
click button "Search" at bounding box center [372, 238] width 114 height 18
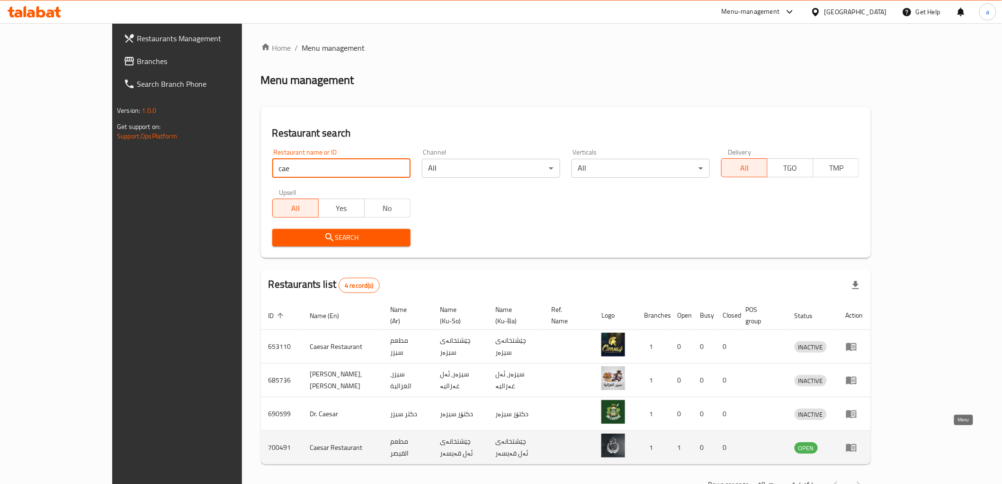
click at [857, 444] on icon "enhanced table" at bounding box center [851, 448] width 10 height 8
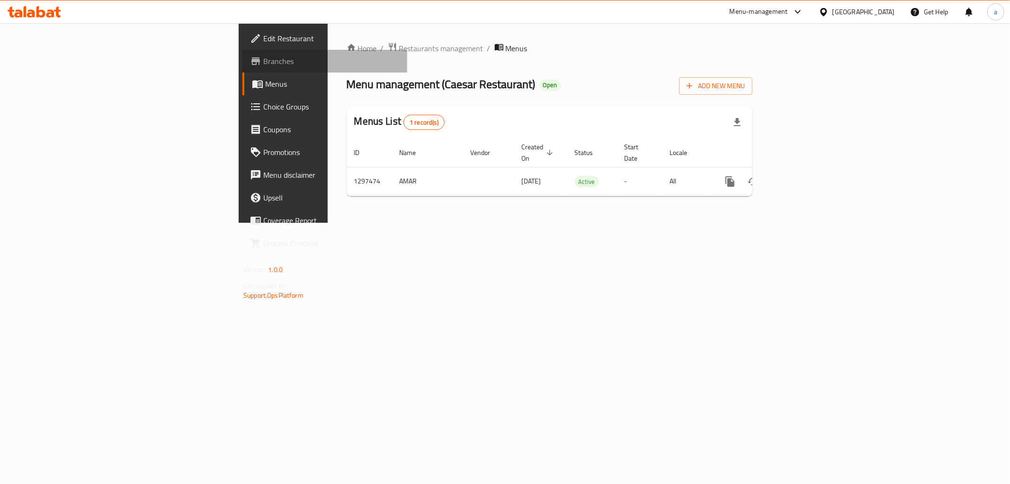
click at [263, 55] on span "Branches" at bounding box center [331, 60] width 136 height 11
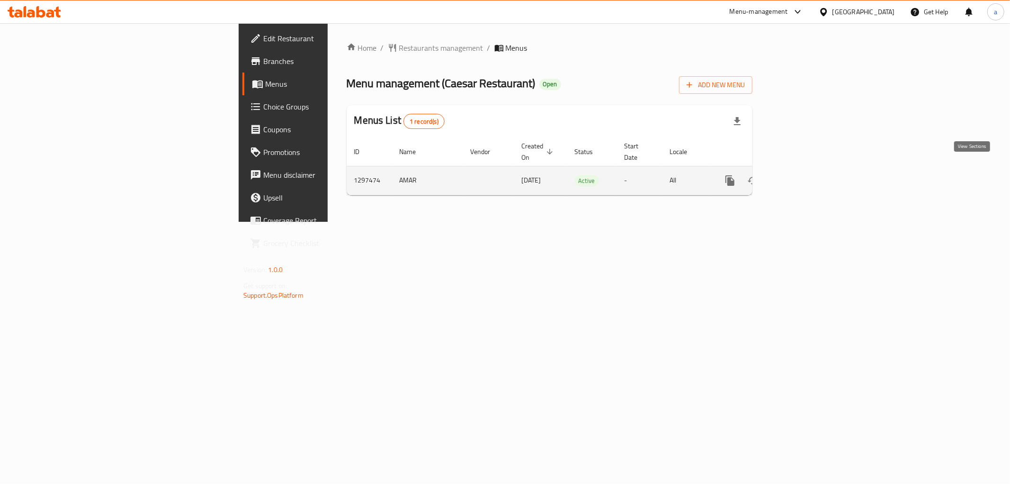
click at [804, 175] on icon "enhanced table" at bounding box center [798, 180] width 11 height 11
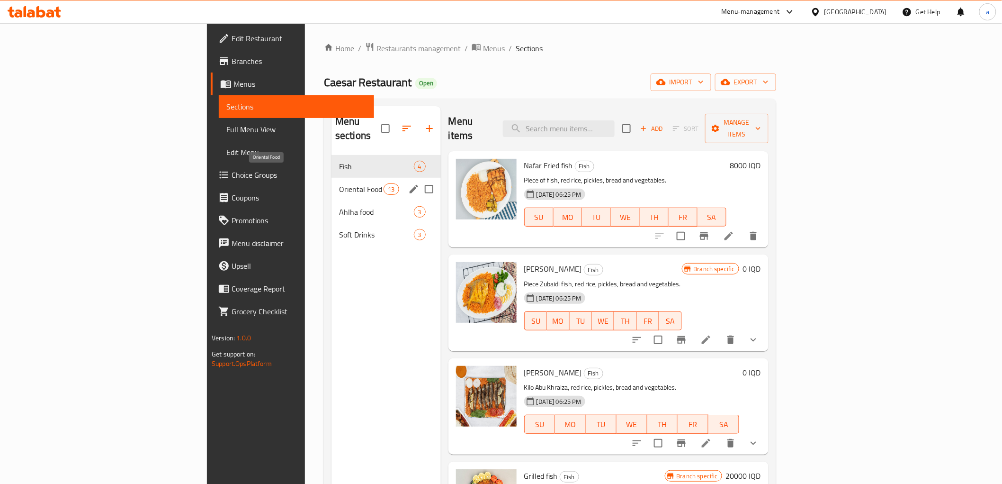
click at [339, 183] on span "Oriental Food" at bounding box center [361, 188] width 45 height 11
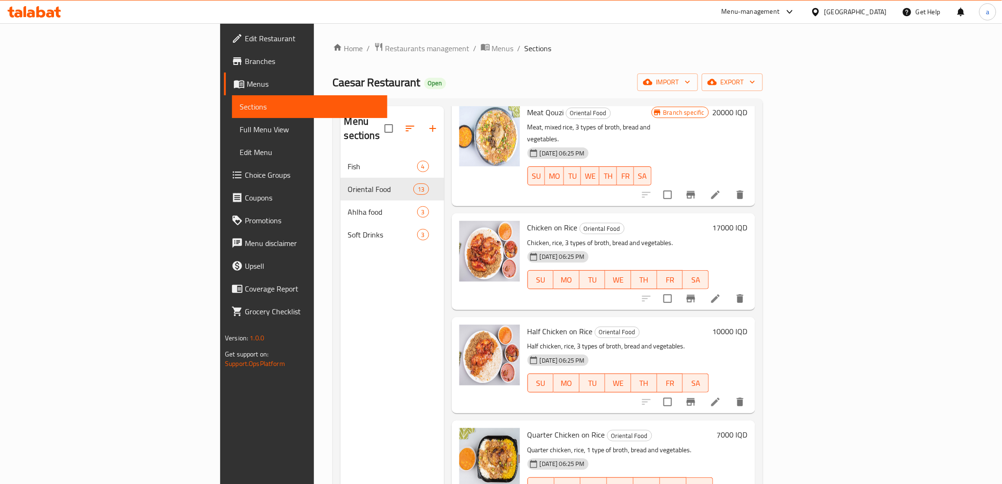
scroll to position [70, 0]
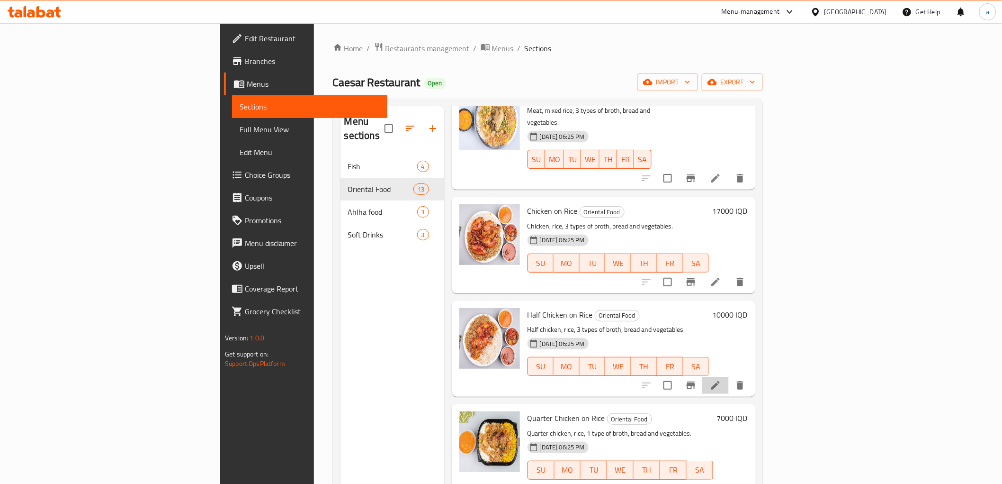
click at [729, 376] on li at bounding box center [715, 384] width 27 height 17
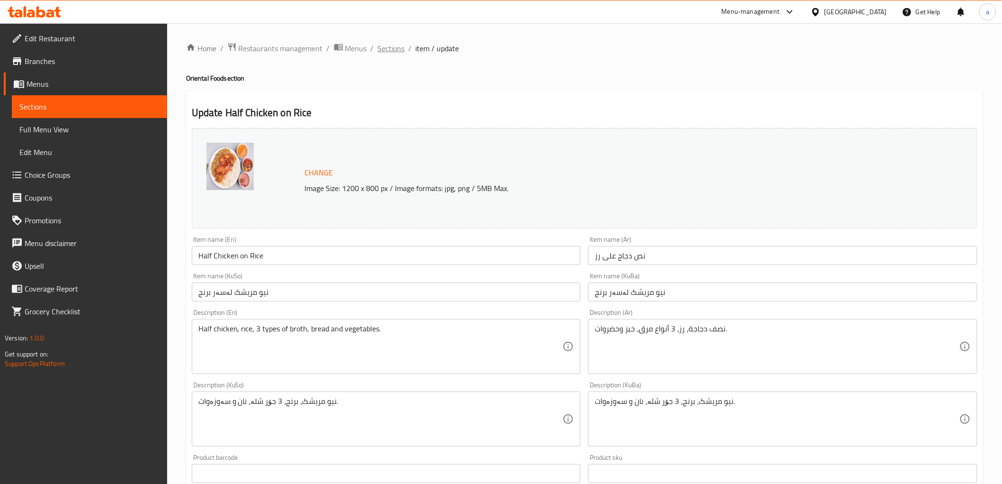
click at [390, 53] on span "Sections" at bounding box center [391, 48] width 27 height 11
